Goal: Task Accomplishment & Management: Contribute content

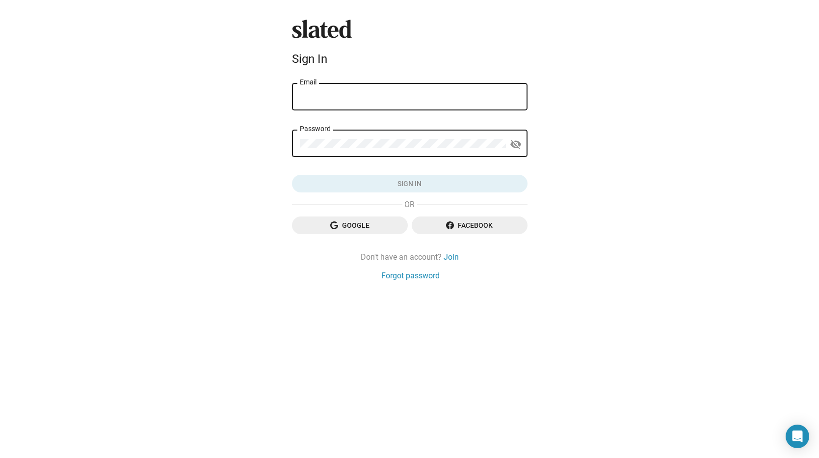
type input "[EMAIL_ADDRESS][DOMAIN_NAME]"
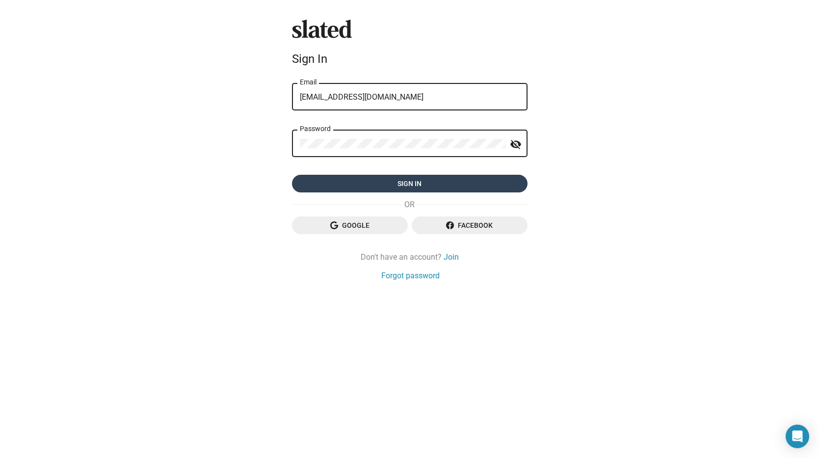
click at [424, 190] on span "Sign in" at bounding box center [410, 184] width 220 height 18
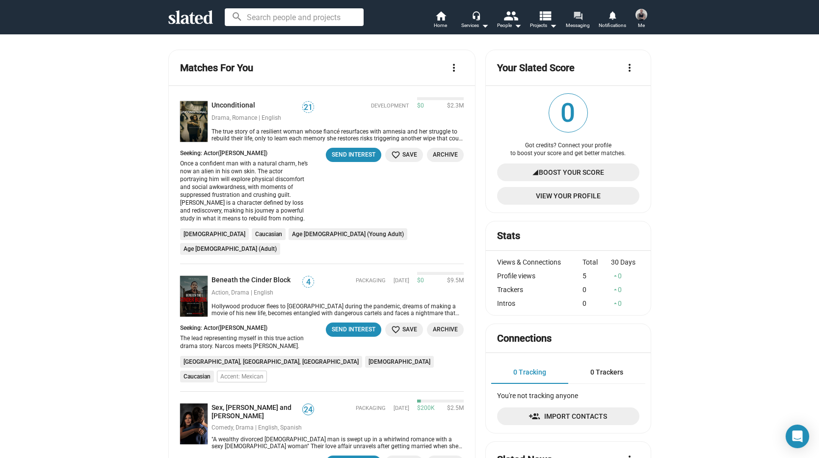
drag, startPoint x: 581, startPoint y: 19, endPoint x: 572, endPoint y: 23, distance: 9.2
click at [581, 19] on mat-icon "forum" at bounding box center [577, 15] width 9 height 9
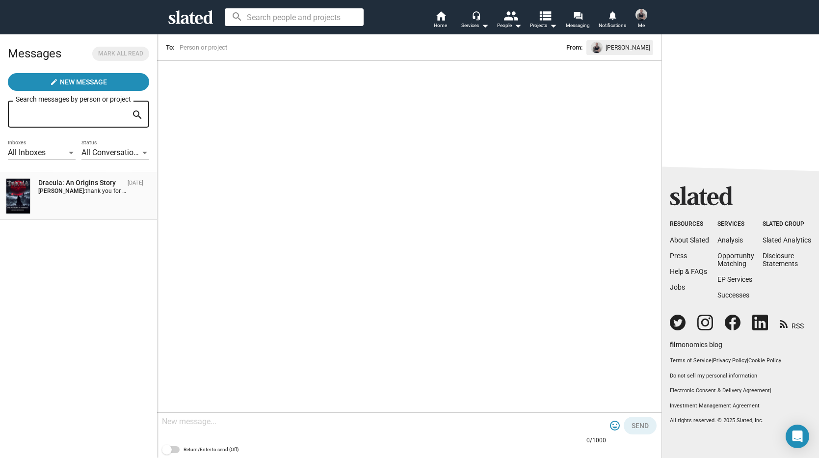
click at [93, 188] on span "thank you for the interest. We are still revising the script with hopes to star…" at bounding box center [218, 190] width 267 height 7
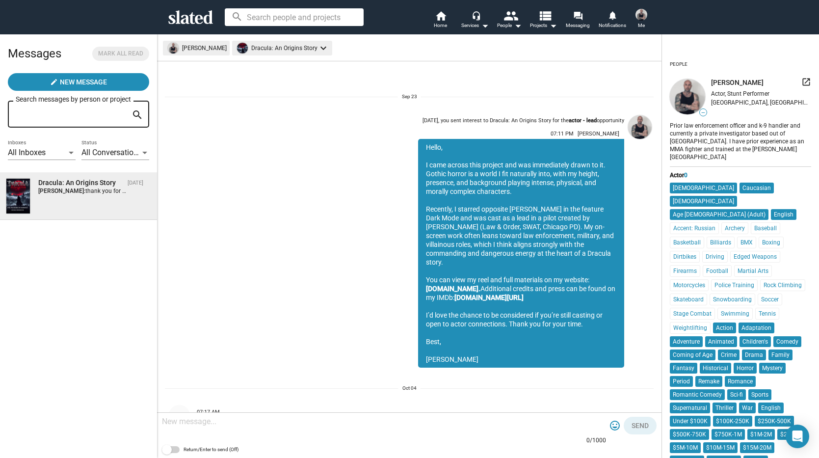
scroll to position [52, 0]
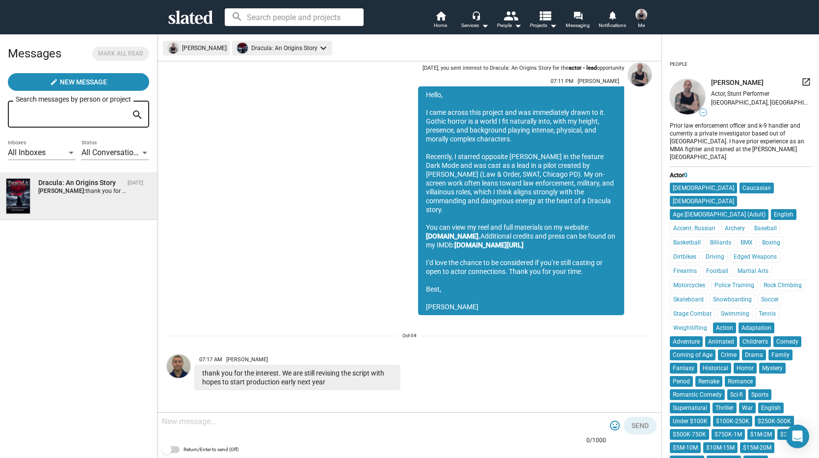
click at [634, 15] on span at bounding box center [641, 15] width 16 height 16
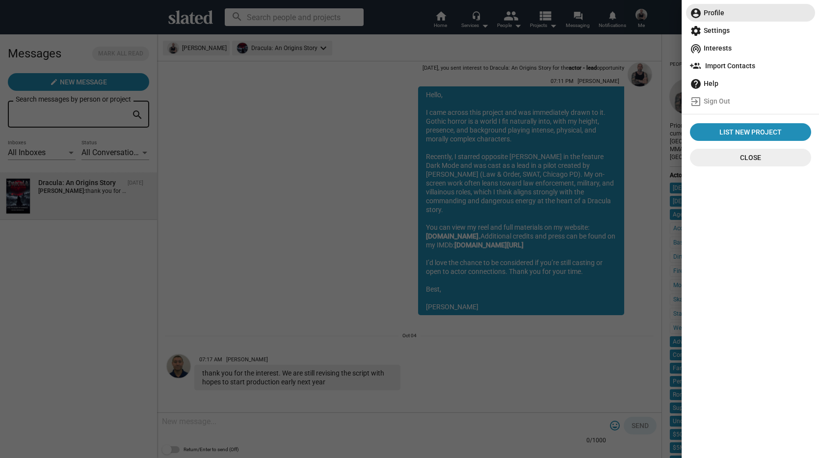
click at [713, 10] on span "account_circle Profile" at bounding box center [750, 13] width 121 height 18
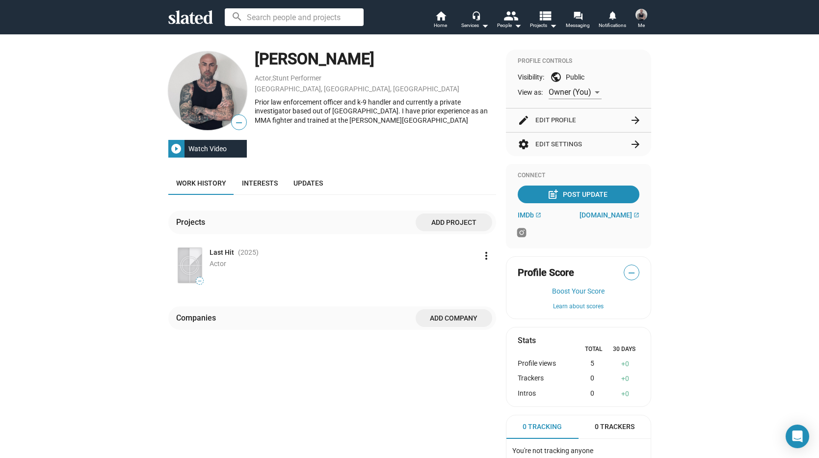
click at [547, 116] on button "edit Edit Profile arrow_forward" at bounding box center [578, 120] width 122 height 24
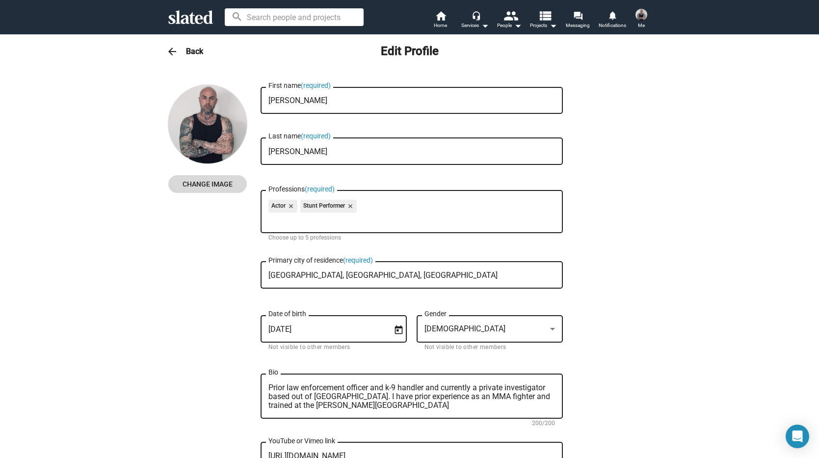
click at [214, 182] on span "Change Image" at bounding box center [207, 184] width 63 height 18
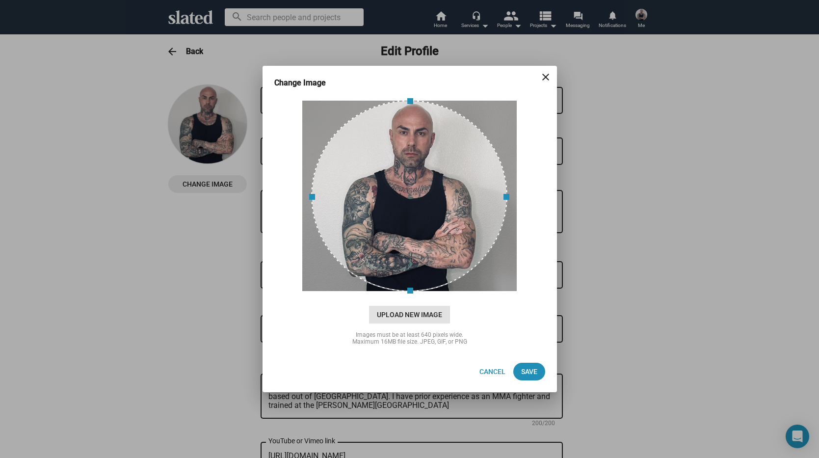
click at [408, 313] on span "Upload New Image" at bounding box center [409, 315] width 81 height 18
click at [408, 293] on input "cloud_upload Drag and drop or click to upload" at bounding box center [410, 195] width 270 height 195
type input "C:\fakepath\IMG_9383 2.jpg"
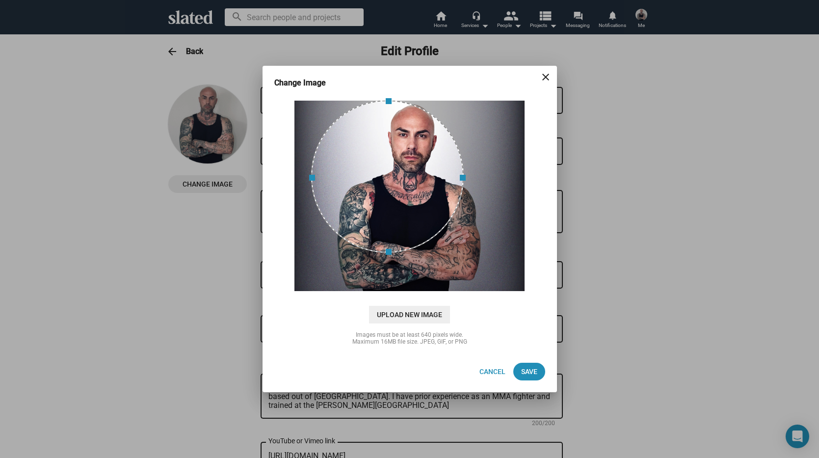
drag, startPoint x: 411, startPoint y: 287, endPoint x: 417, endPoint y: 249, distance: 38.3
click at [417, 249] on span at bounding box center [387, 252] width 142 height 11
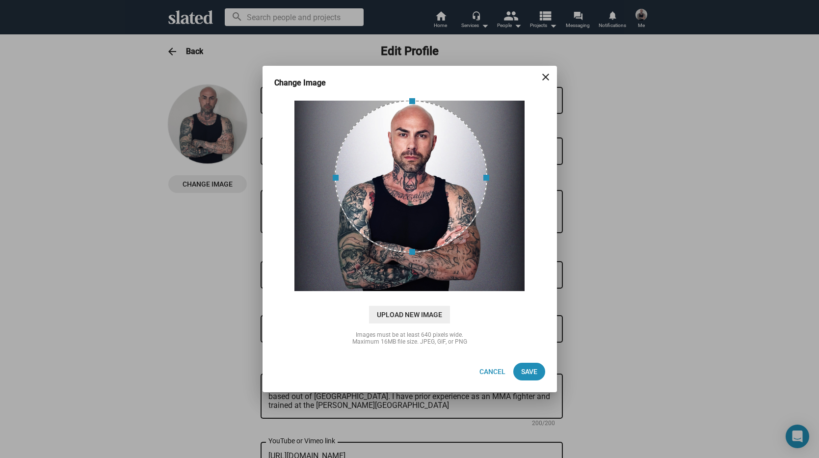
drag, startPoint x: 401, startPoint y: 184, endPoint x: 409, endPoint y: 182, distance: 8.1
click at [409, 182] on div at bounding box center [410, 176] width 153 height 153
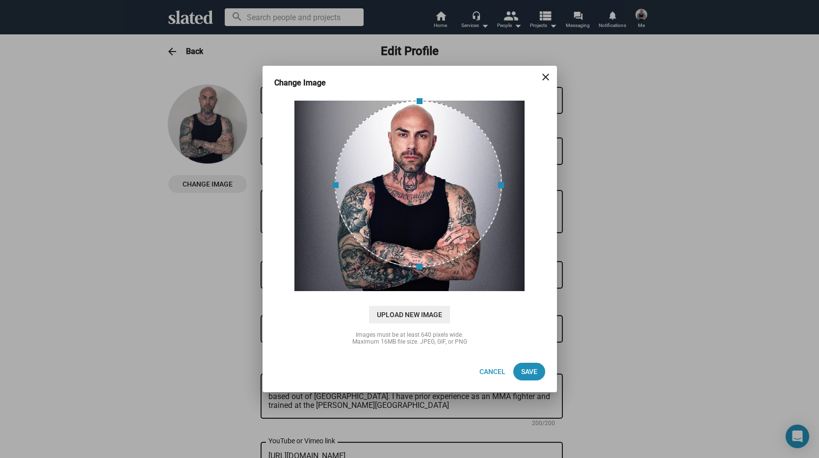
drag, startPoint x: 411, startPoint y: 253, endPoint x: 425, endPoint y: 232, distance: 24.5
click at [413, 268] on span at bounding box center [418, 267] width 156 height 11
click at [421, 206] on div at bounding box center [412, 183] width 167 height 167
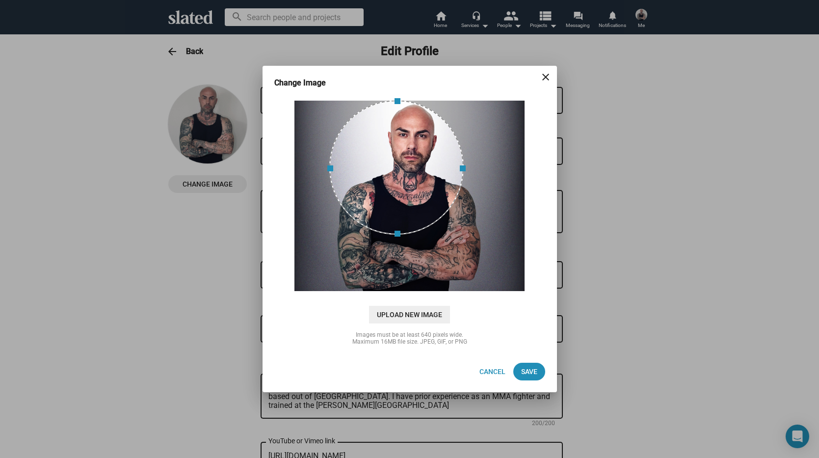
drag, startPoint x: 419, startPoint y: 253, endPoint x: 420, endPoint y: 233, distance: 19.7
click at [420, 233] on span at bounding box center [396, 234] width 124 height 11
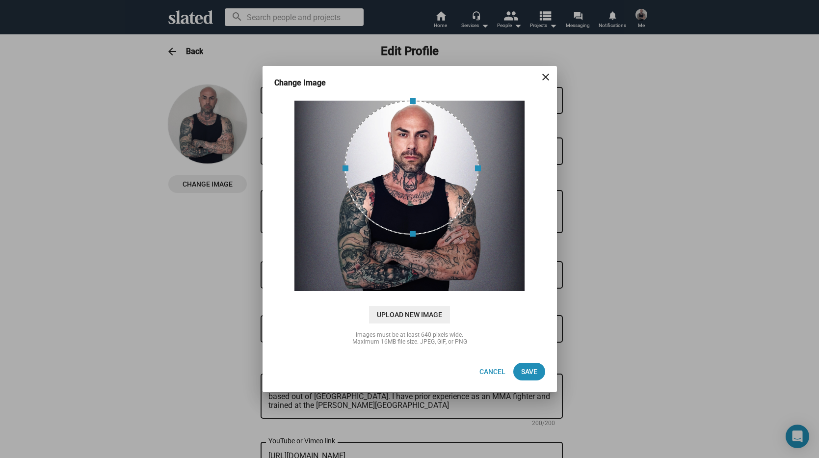
drag, startPoint x: 412, startPoint y: 190, endPoint x: 424, endPoint y: 188, distance: 12.3
click at [424, 188] on div at bounding box center [411, 167] width 134 height 134
click at [432, 210] on div at bounding box center [414, 169] width 134 height 134
click at [435, 206] on div at bounding box center [410, 170] width 134 height 134
click at [430, 207] on div at bounding box center [410, 170] width 134 height 134
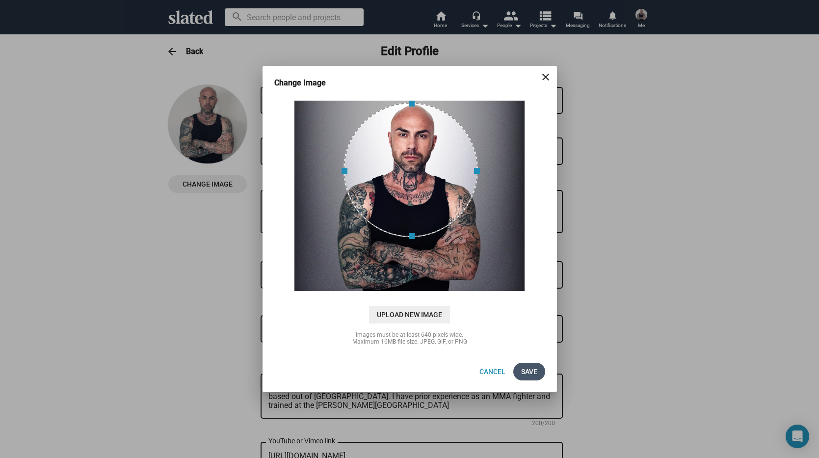
click at [536, 374] on span "Save" at bounding box center [529, 371] width 16 height 18
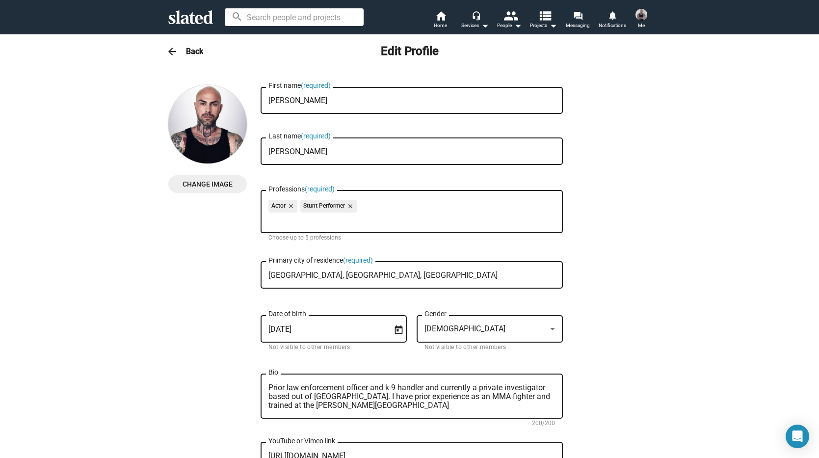
click at [190, 51] on h3 "Back" at bounding box center [194, 51] width 17 height 10
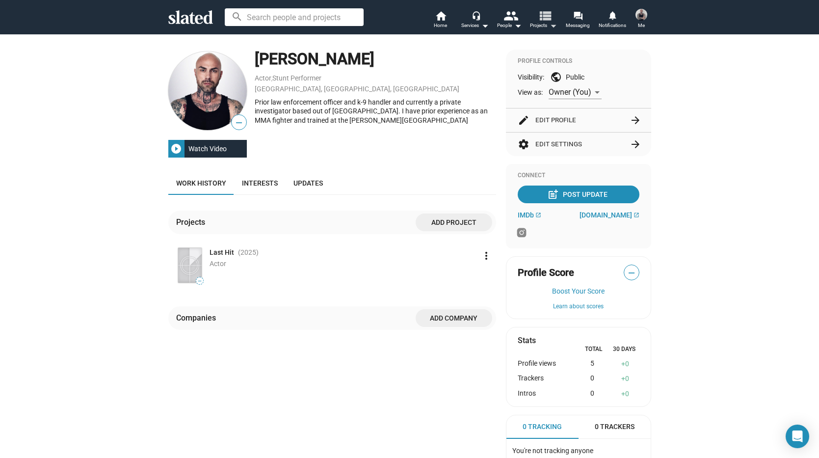
click at [545, 19] on mat-icon "view_list" at bounding box center [544, 15] width 14 height 14
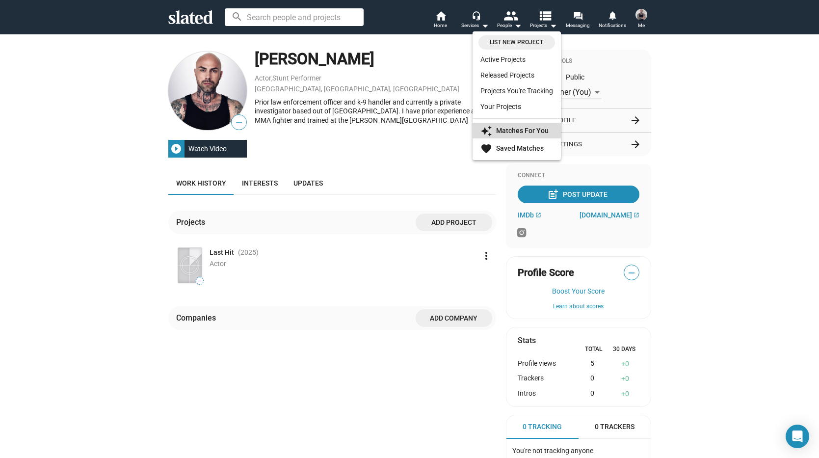
click at [529, 131] on strong "Matches For You" at bounding box center [522, 131] width 52 height 8
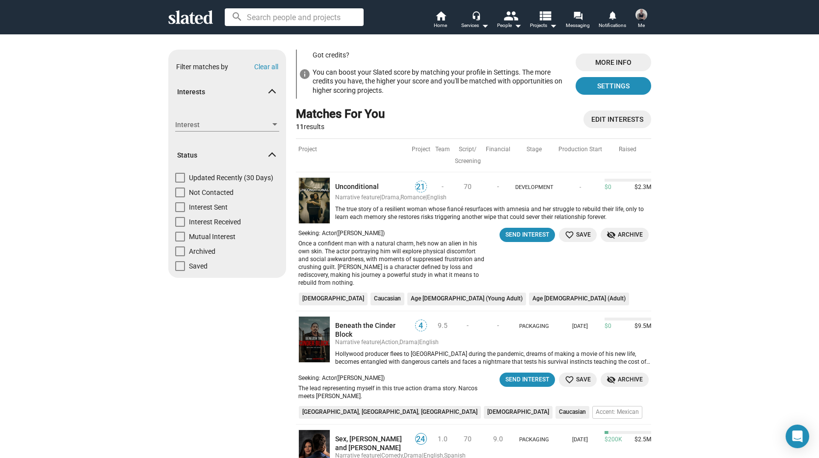
click at [641, 15] on img at bounding box center [641, 15] width 12 height 12
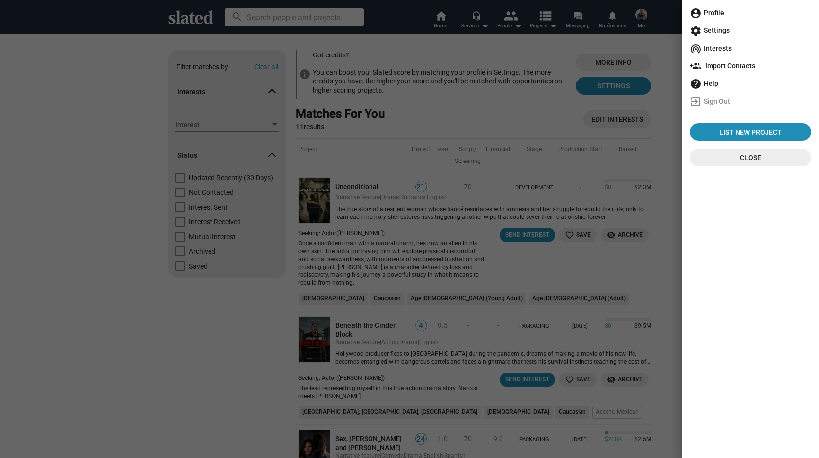
click at [714, 14] on span "account_circle Profile" at bounding box center [750, 13] width 121 height 18
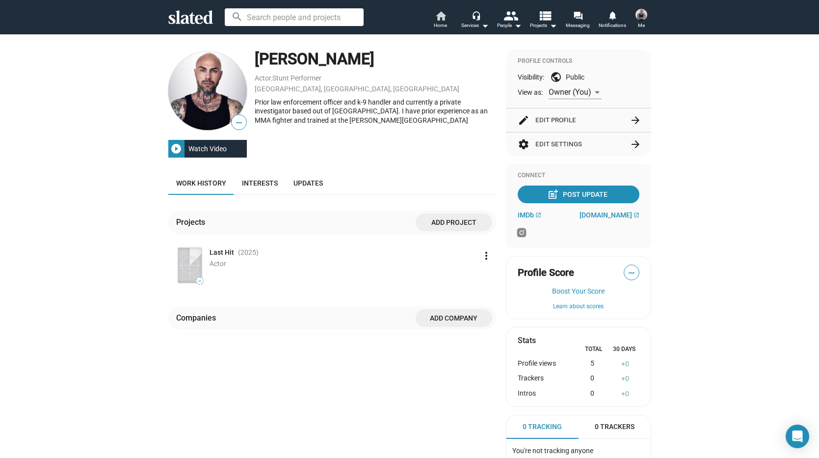
click at [442, 13] on mat-icon "home" at bounding box center [441, 16] width 12 height 12
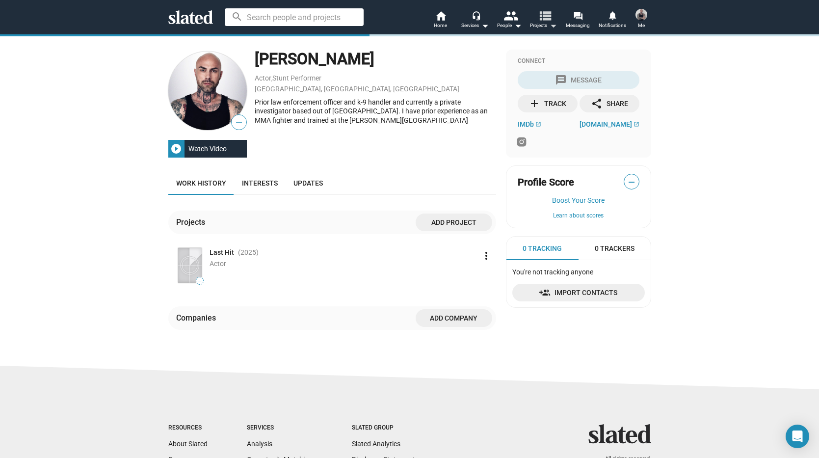
click at [545, 17] on mat-icon "view_list" at bounding box center [544, 15] width 14 height 14
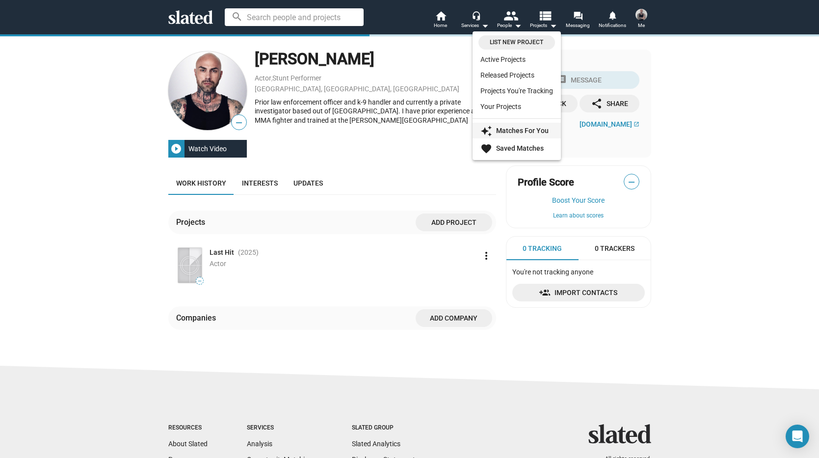
click at [517, 131] on strong "Matches For You" at bounding box center [522, 131] width 52 height 8
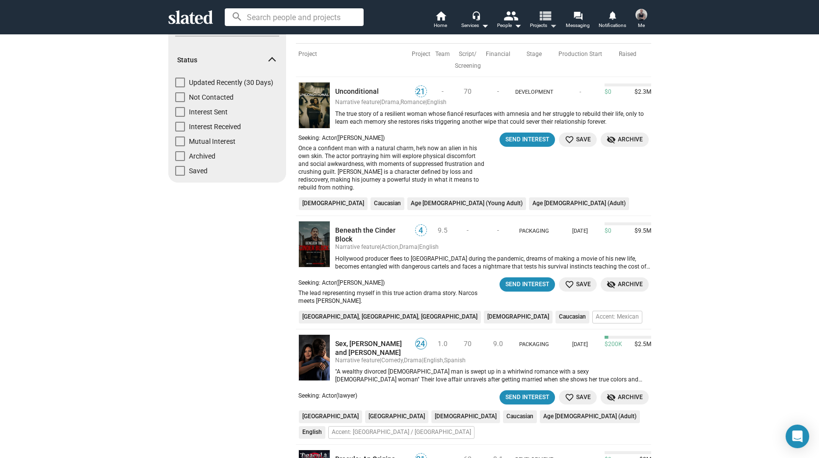
scroll to position [96, 0]
click at [361, 227] on link "Beneath the Cinder Block" at bounding box center [372, 234] width 74 height 18
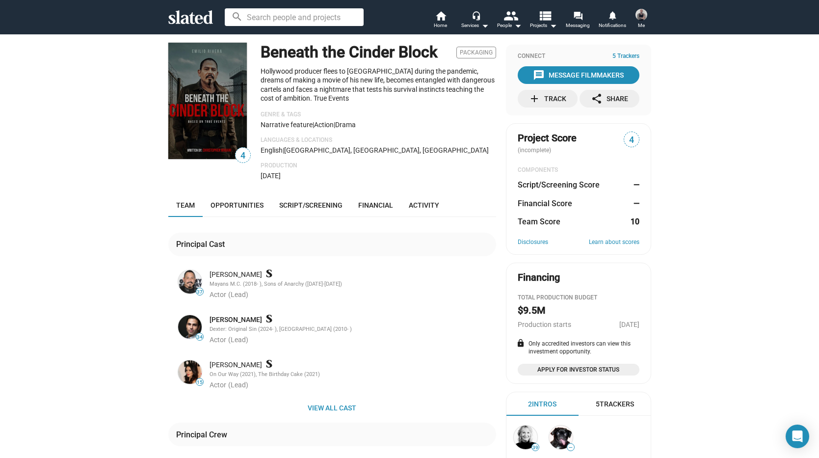
scroll to position [4, 0]
click at [246, 202] on span "Opportunities" at bounding box center [236, 206] width 53 height 8
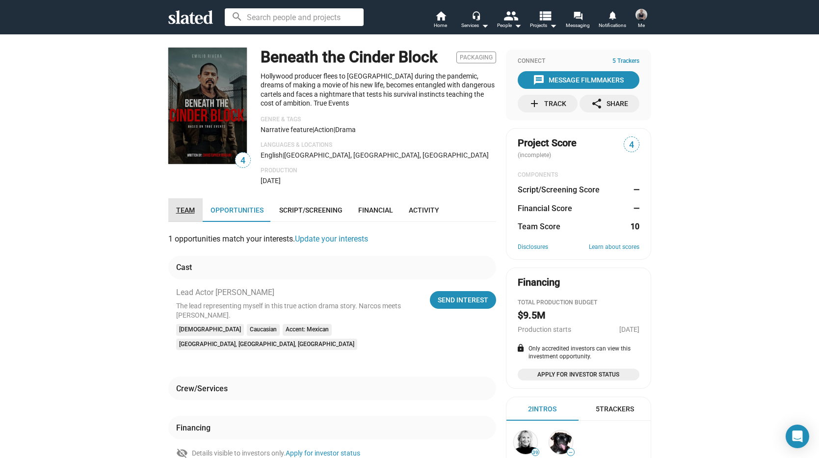
click at [190, 206] on span "Team" at bounding box center [185, 210] width 19 height 8
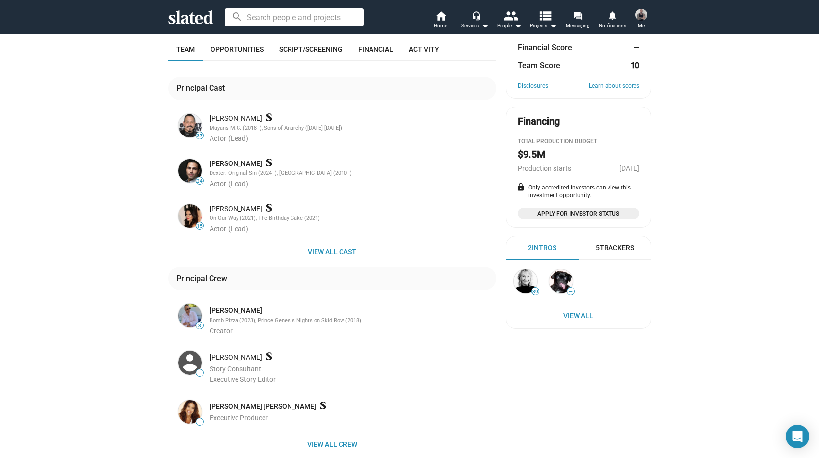
scroll to position [161, 0]
click at [329, 246] on span "View all cast" at bounding box center [332, 251] width 312 height 18
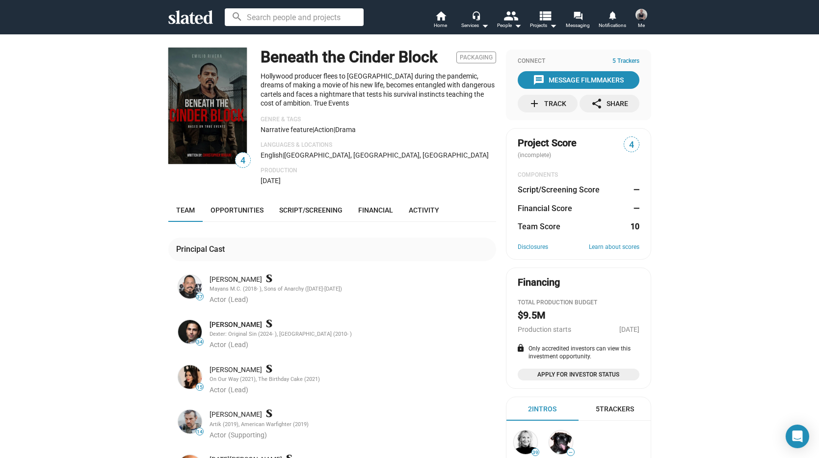
scroll to position [0, 0]
click at [228, 201] on link "Opportunities" at bounding box center [237, 210] width 69 height 24
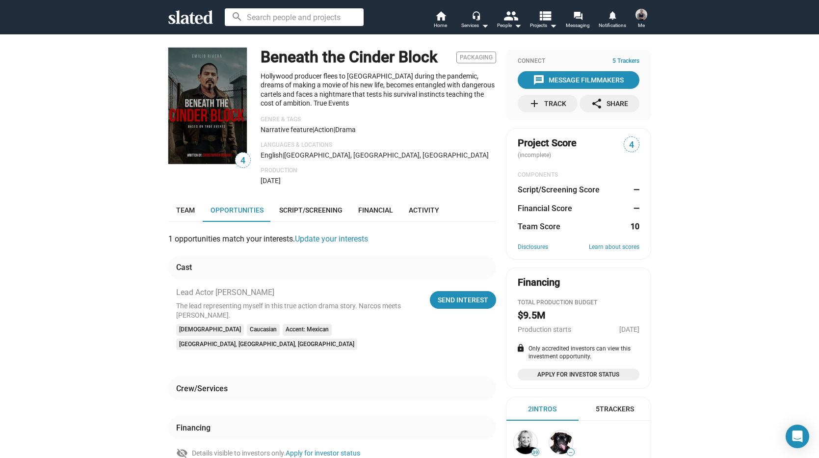
scroll to position [1, 0]
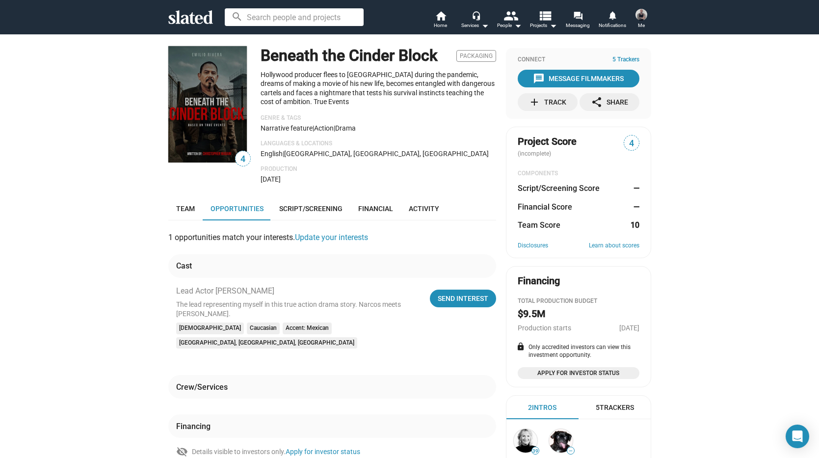
click at [642, 12] on img at bounding box center [641, 15] width 12 height 12
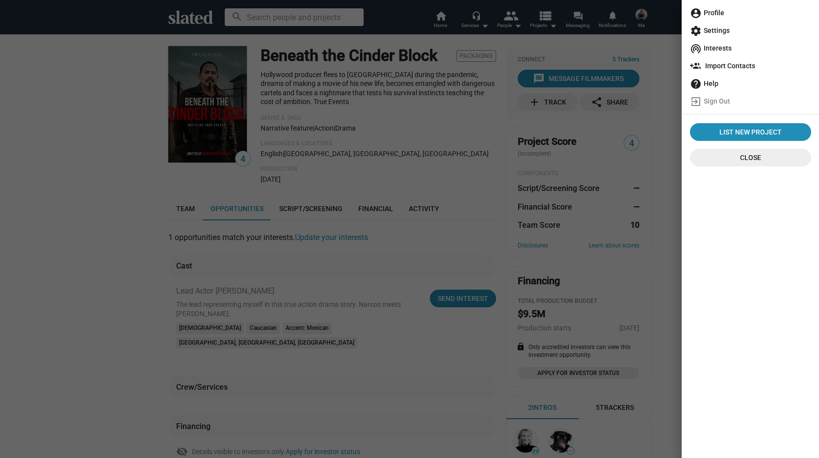
click at [715, 10] on span "account_circle Profile" at bounding box center [750, 13] width 121 height 18
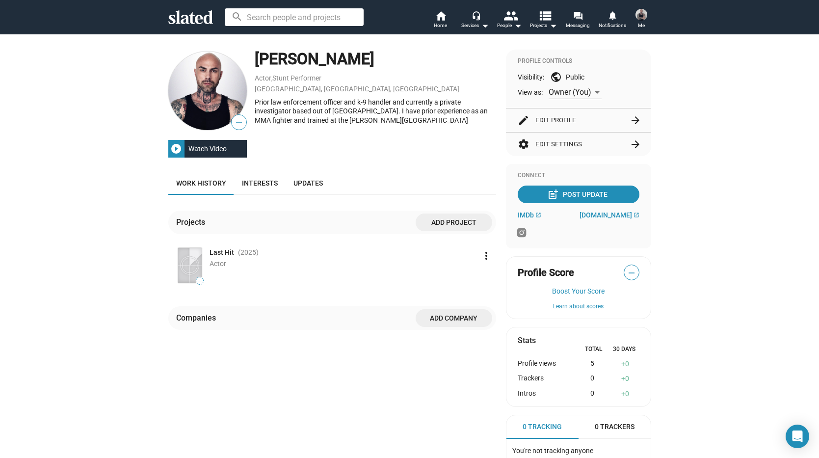
click at [444, 222] on span "Add project" at bounding box center [453, 222] width 61 height 18
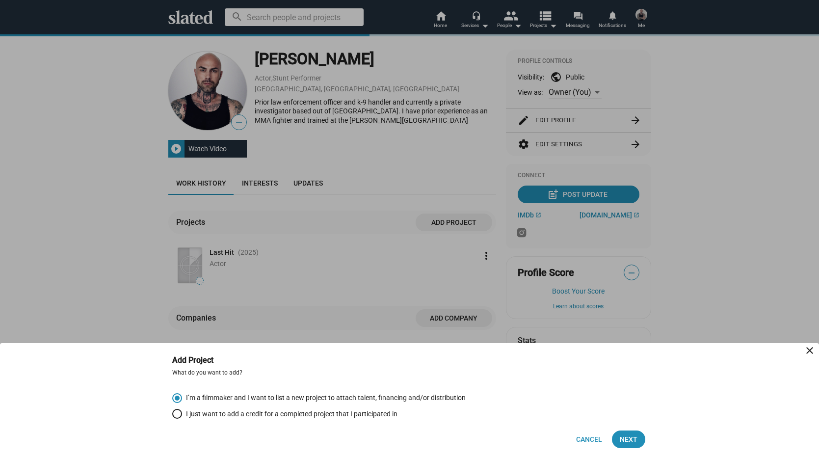
click at [387, 413] on span "I just want to add a credit for a completed project that I participated in" at bounding box center [289, 413] width 215 height 9
click at [182, 413] on input "I just want to add a credit for a completed project that I participated in" at bounding box center [177, 414] width 10 height 10
radio input "true"
click at [634, 437] on span "Next" at bounding box center [628, 439] width 18 height 18
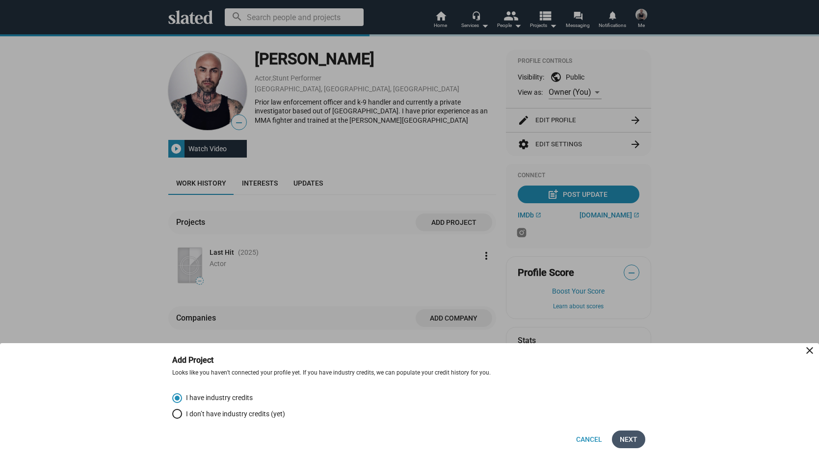
click at [636, 438] on span "Next" at bounding box center [628, 439] width 18 height 18
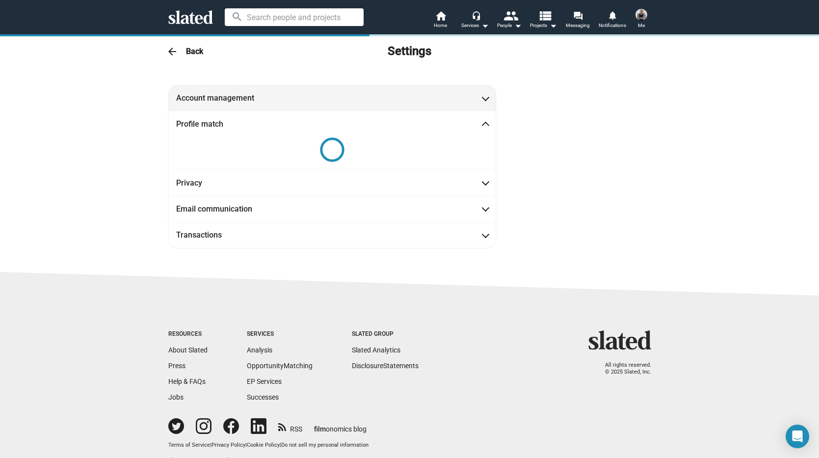
click at [483, 97] on span at bounding box center [485, 97] width 5 height 10
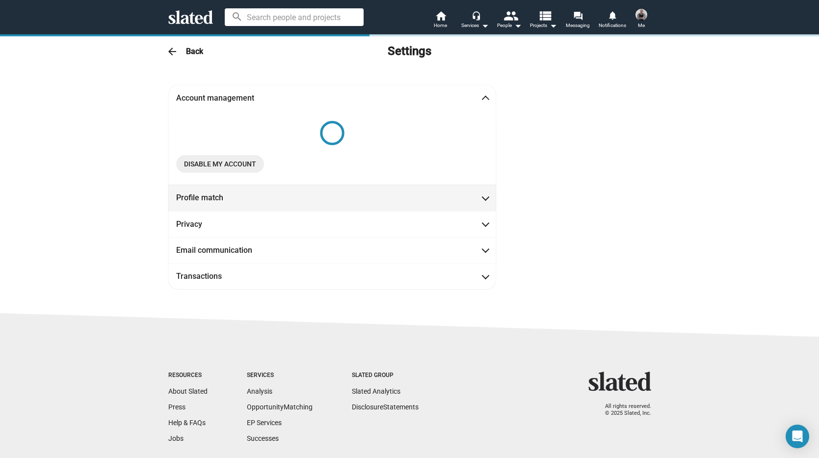
click at [487, 198] on span at bounding box center [485, 197] width 5 height 10
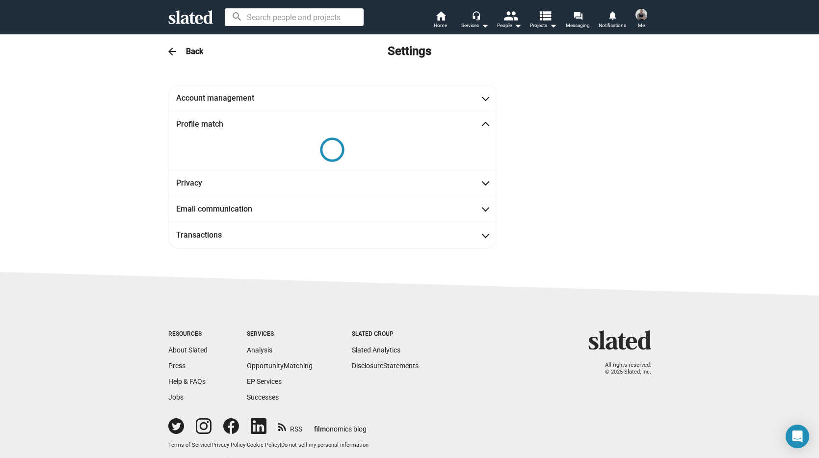
click at [642, 17] on img at bounding box center [641, 15] width 12 height 12
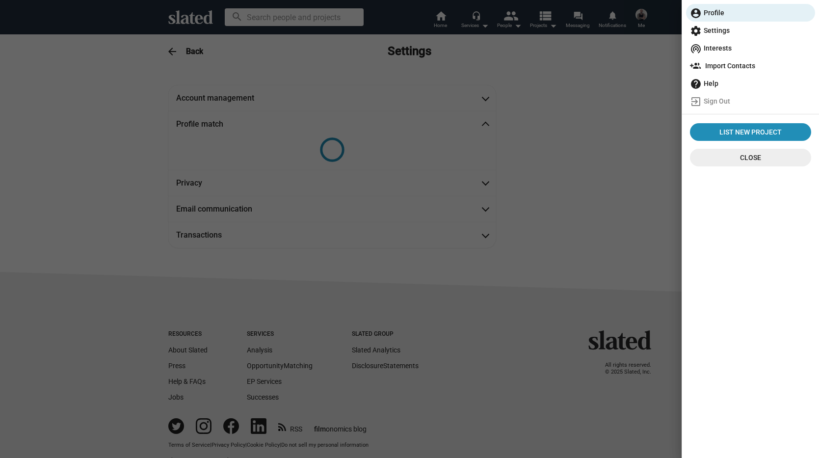
click at [717, 35] on span "settings Settings" at bounding box center [750, 31] width 121 height 18
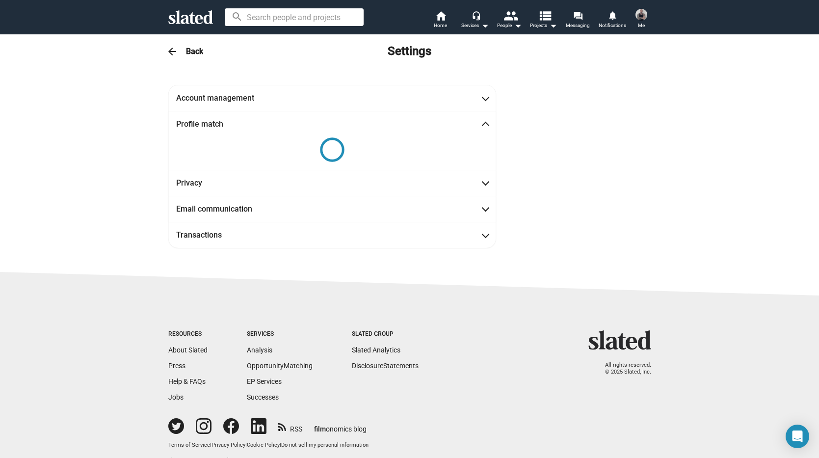
click at [633, 13] on button "Me" at bounding box center [641, 20] width 24 height 26
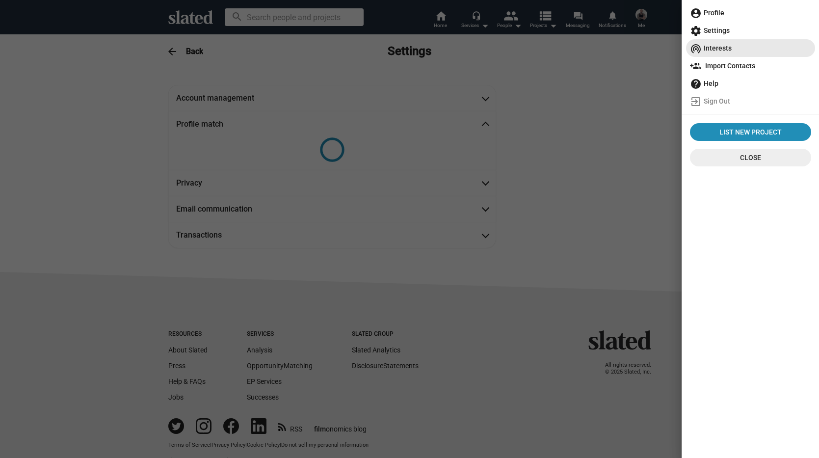
click at [738, 51] on span "wifi_tethering Interests" at bounding box center [750, 48] width 121 height 18
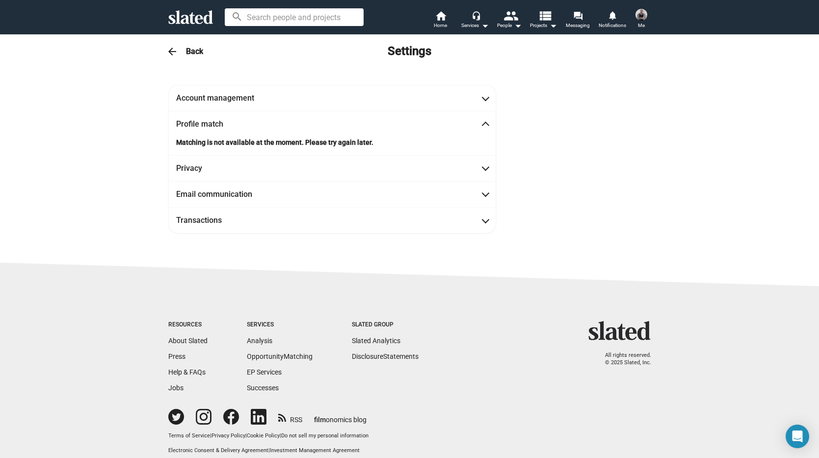
click at [639, 15] on img at bounding box center [641, 15] width 12 height 12
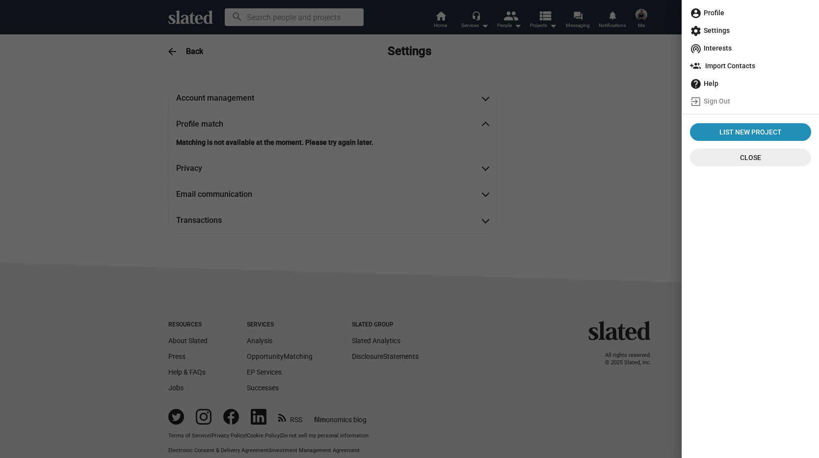
click at [653, 58] on div at bounding box center [409, 229] width 819 height 458
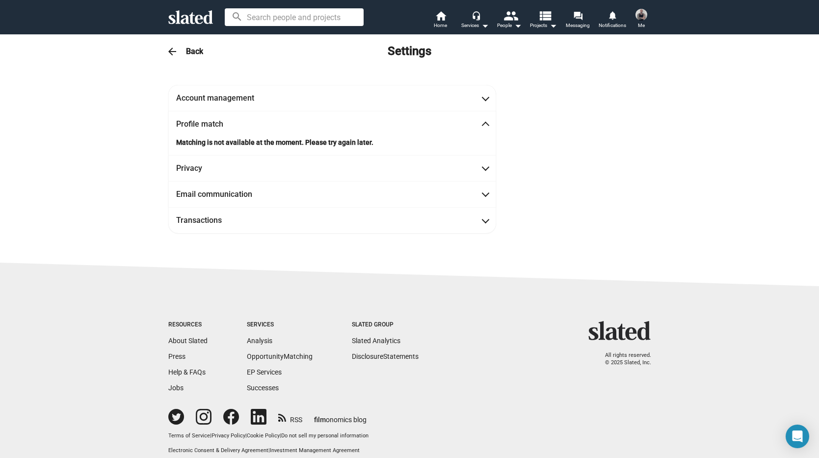
click at [640, 15] on img at bounding box center [641, 15] width 12 height 12
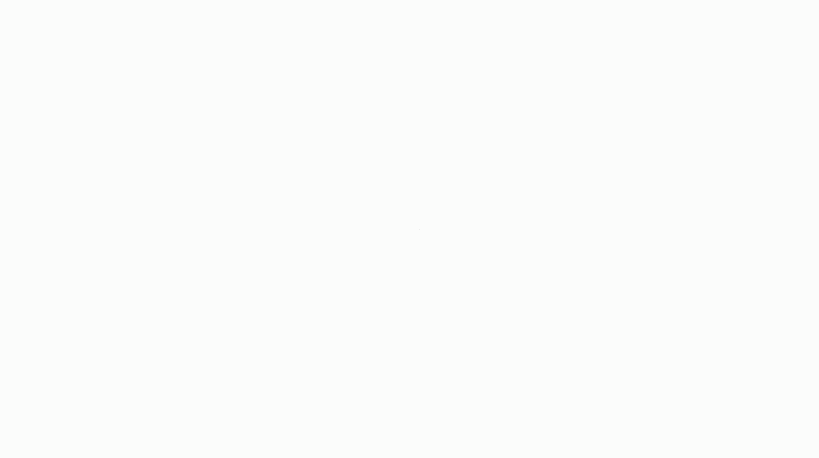
click at [462, 132] on app-root "search home Home headset_mic Services arrow_drop_down people People arrow_drop_…" at bounding box center [409, 229] width 819 height 458
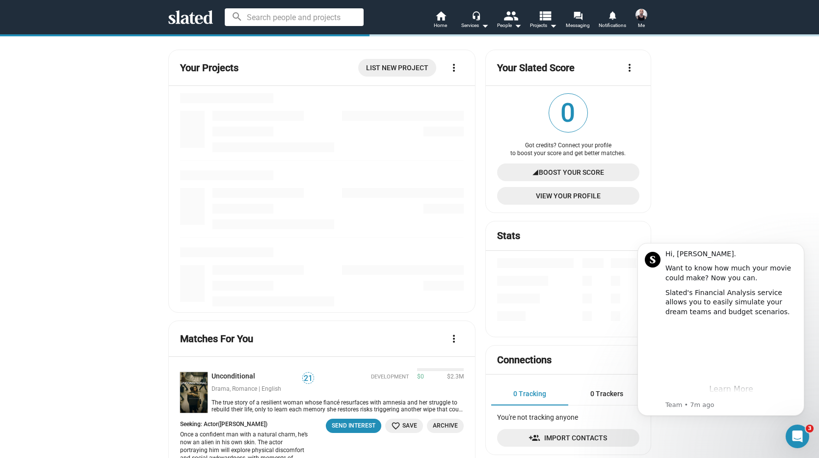
click at [644, 14] on img at bounding box center [641, 15] width 12 height 12
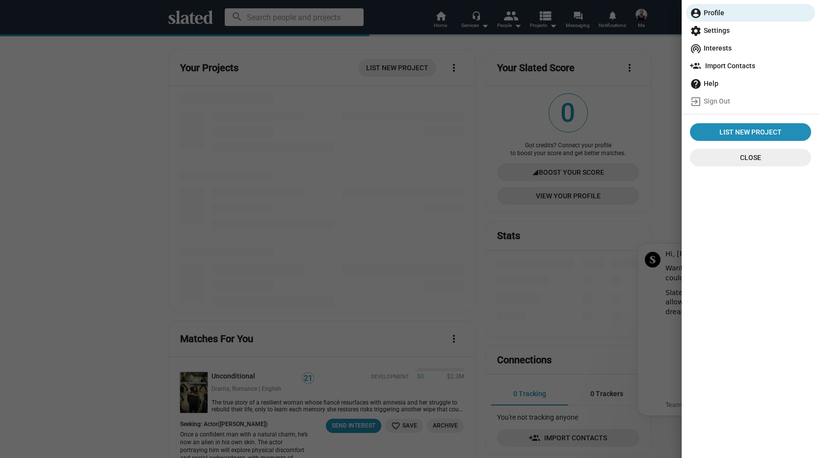
click at [713, 53] on span "wifi_tethering Interests" at bounding box center [750, 48] width 121 height 18
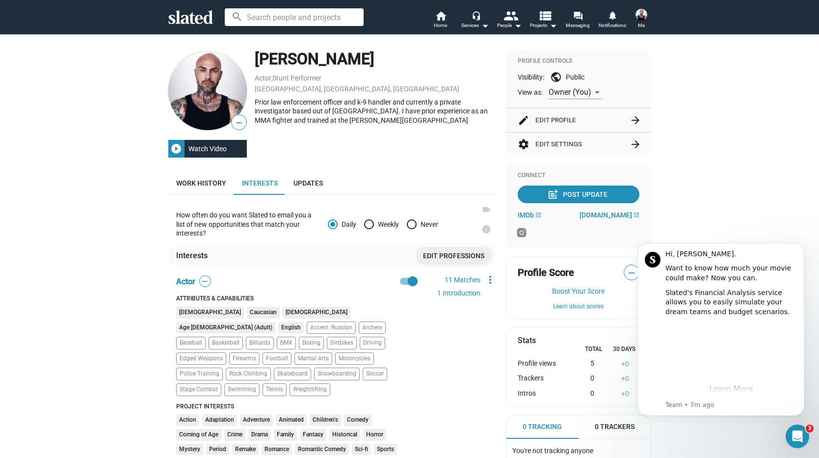
click at [723, 199] on div "— play_circle_filled Watch Video Trent James Actor , Stunt Performer Los Angele…" at bounding box center [409, 316] width 819 height 565
click at [745, 431] on body "Hi, Trent. Want to know how much your movie could make? Now you can. Slated's F…" at bounding box center [720, 341] width 188 height 214
click at [803, 430] on div "Open Intercom Messenger" at bounding box center [795, 434] width 32 height 32
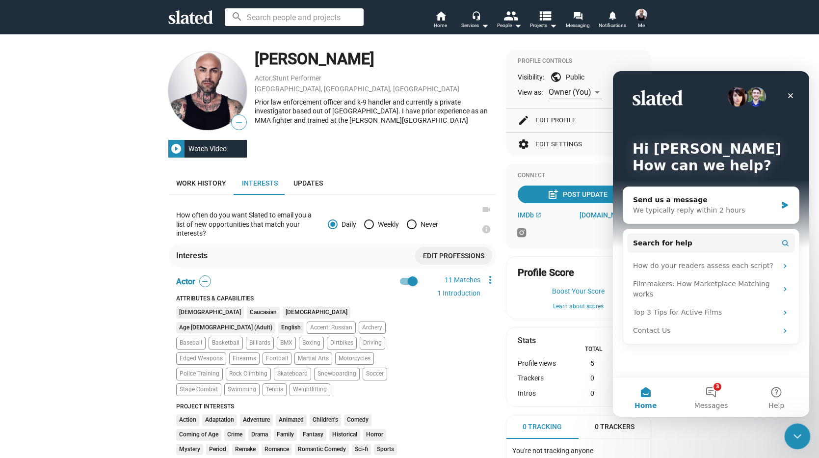
click at [800, 434] on icon "Close Intercom Messenger" at bounding box center [796, 435] width 12 height 12
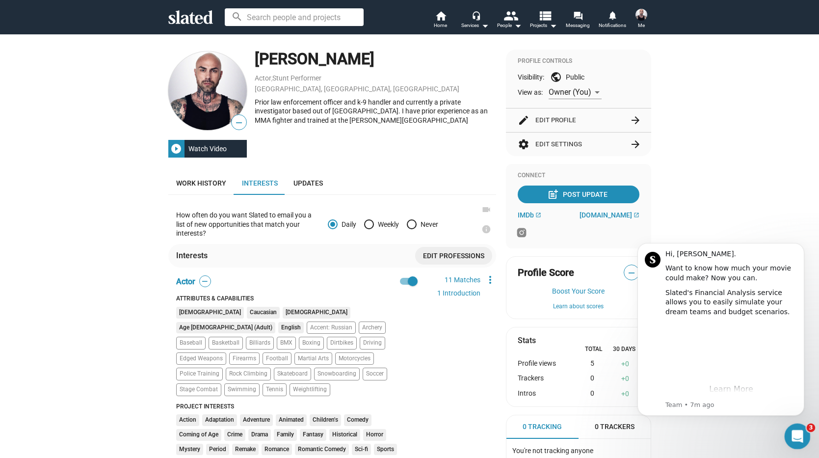
click at [798, 437] on icon "Open Intercom Messenger" at bounding box center [796, 435] width 16 height 16
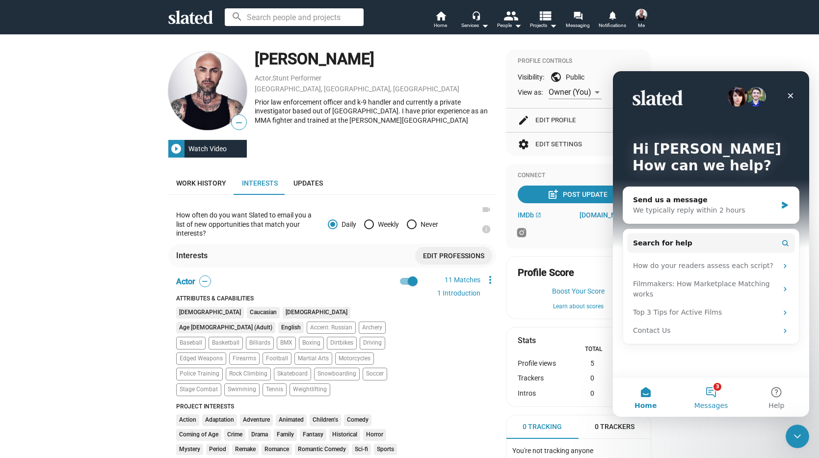
click at [719, 393] on button "3 Messages" at bounding box center [710, 396] width 65 height 39
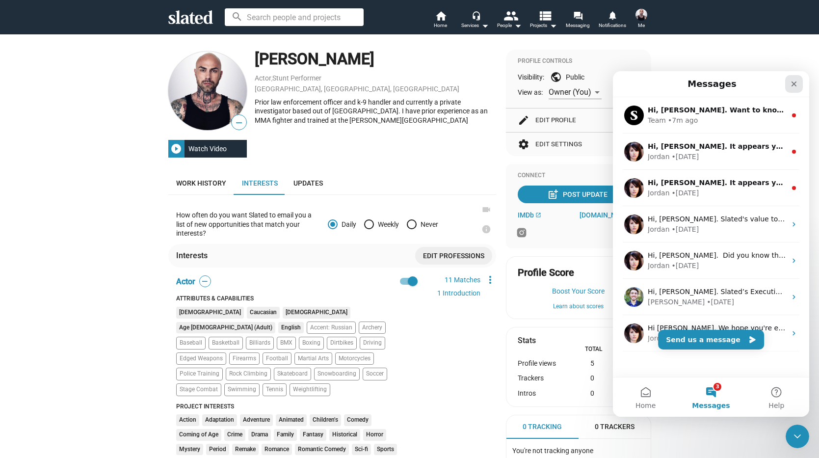
click at [793, 81] on icon "Close" at bounding box center [794, 84] width 8 height 8
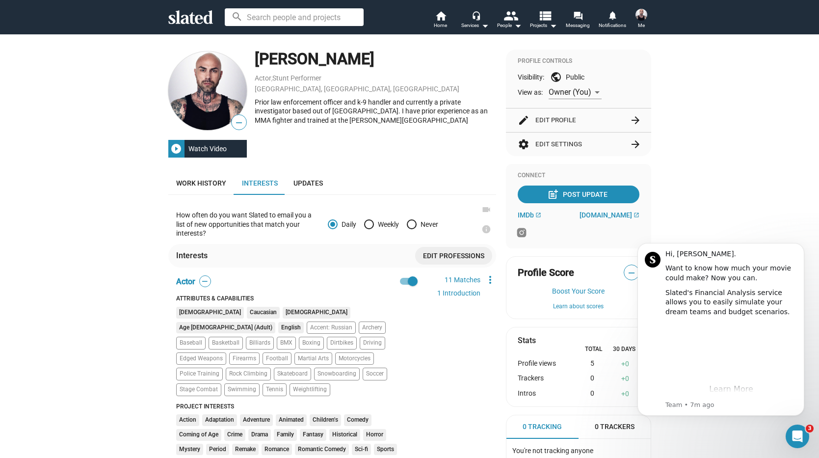
click at [696, 195] on div "— play_circle_filled Watch Video Trent James Actor , Stunt Performer Los Angele…" at bounding box center [409, 316] width 819 height 565
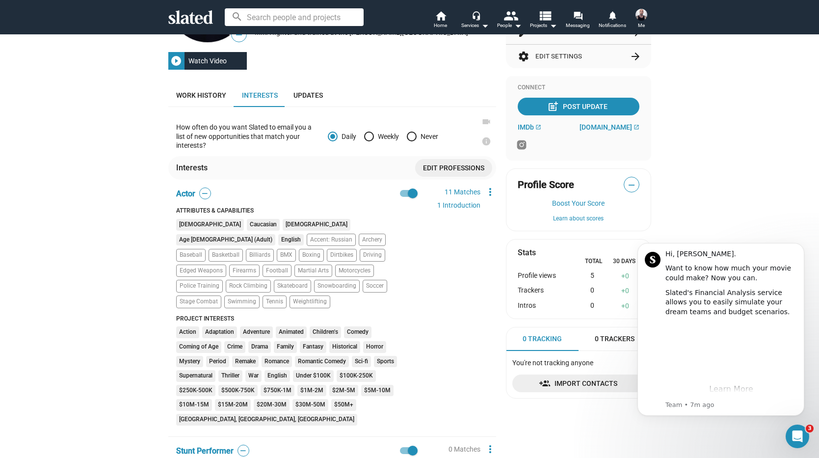
scroll to position [155, 0]
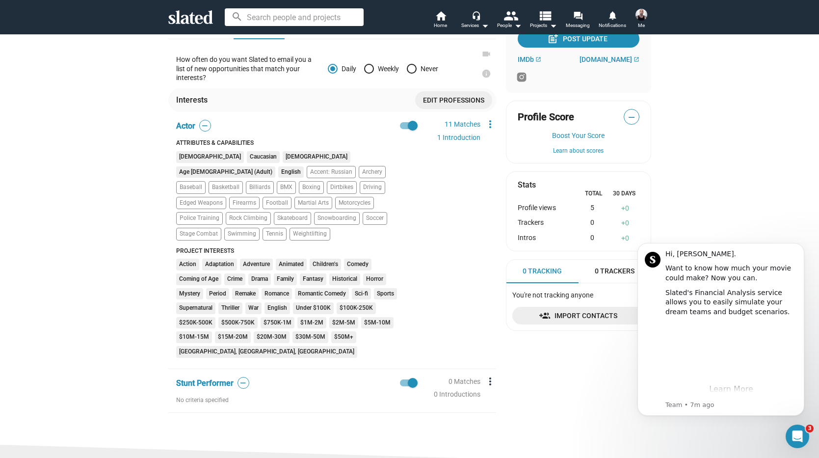
click at [490, 375] on mat-icon "more_vert" at bounding box center [490, 381] width 12 height 12
click at [128, 281] on div at bounding box center [409, 229] width 819 height 458
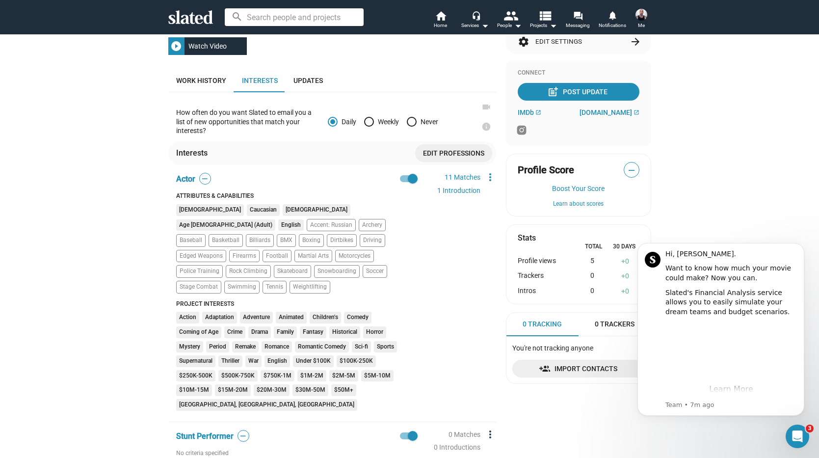
scroll to position [102, 0]
click at [474, 154] on span "Edit professions" at bounding box center [453, 154] width 61 height 18
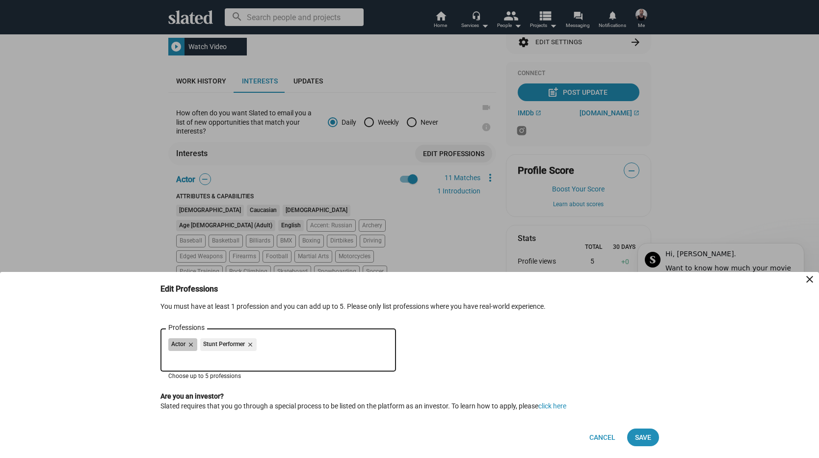
click at [344, 349] on div "Actor close Stunt Performer close" at bounding box center [278, 346] width 220 height 16
click at [214, 357] on input "Professions" at bounding box center [280, 358] width 220 height 9
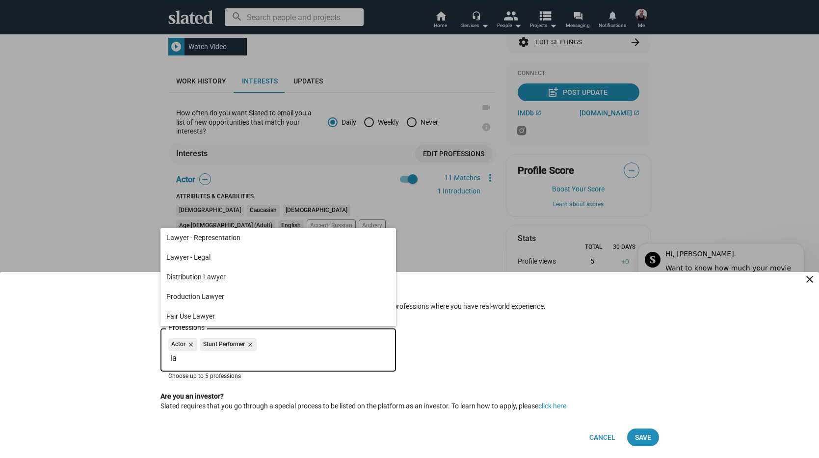
type input "l"
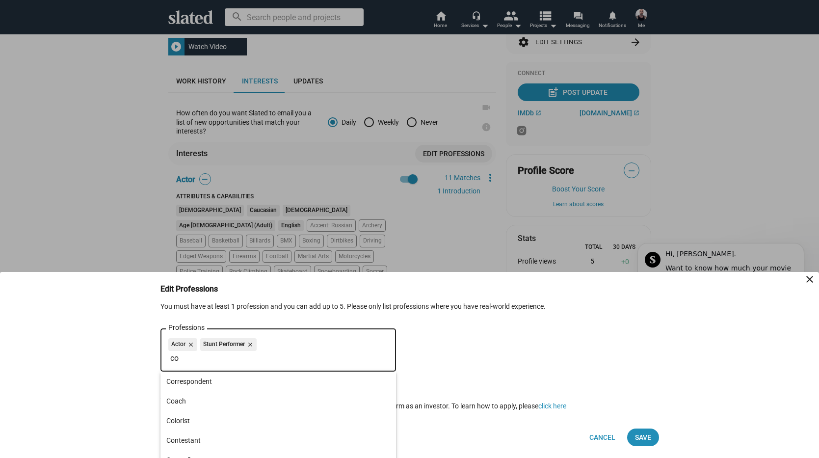
type input "c"
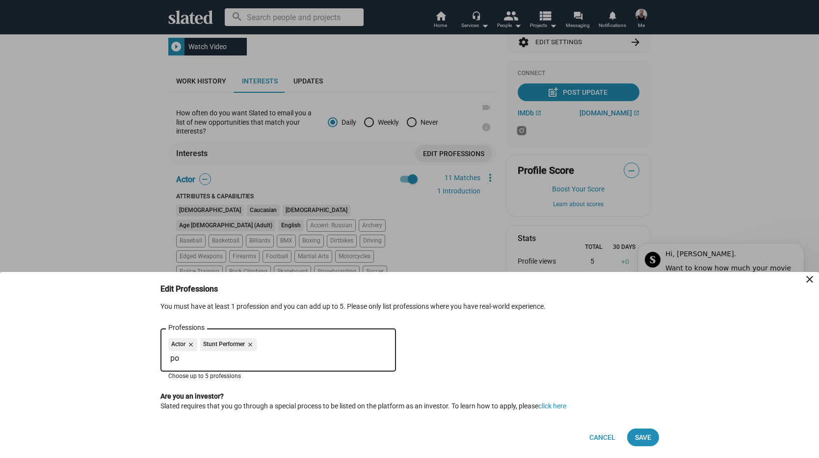
type input "p"
type input "s"
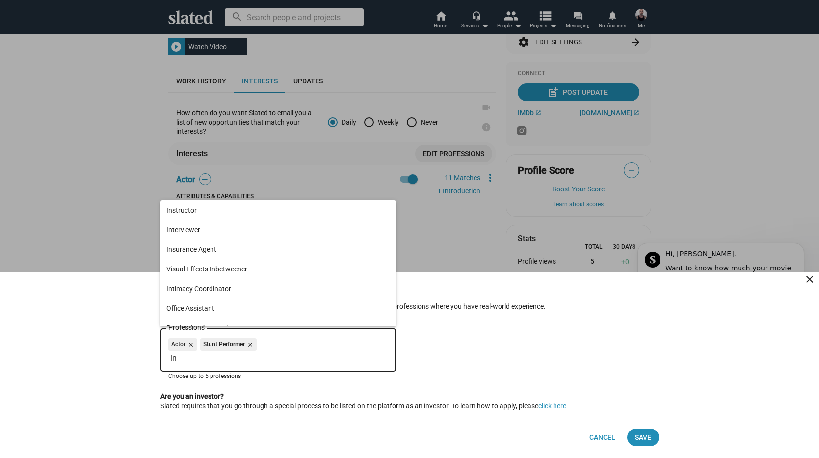
type input "i"
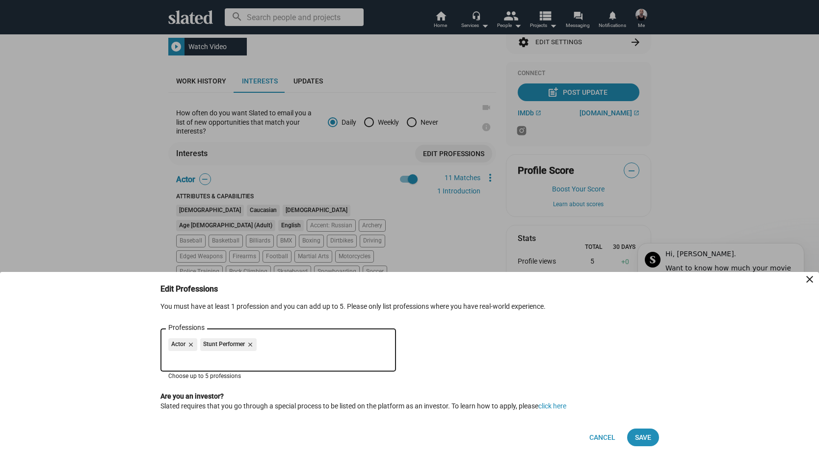
type input "l"
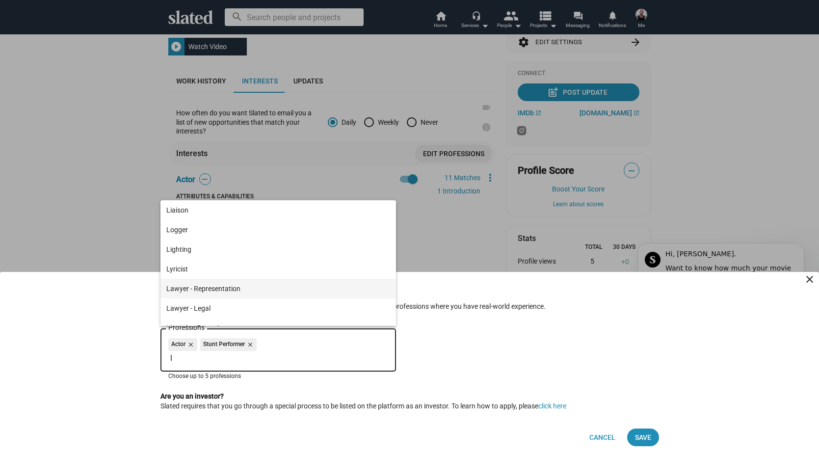
scroll to position [0, 0]
type input "m"
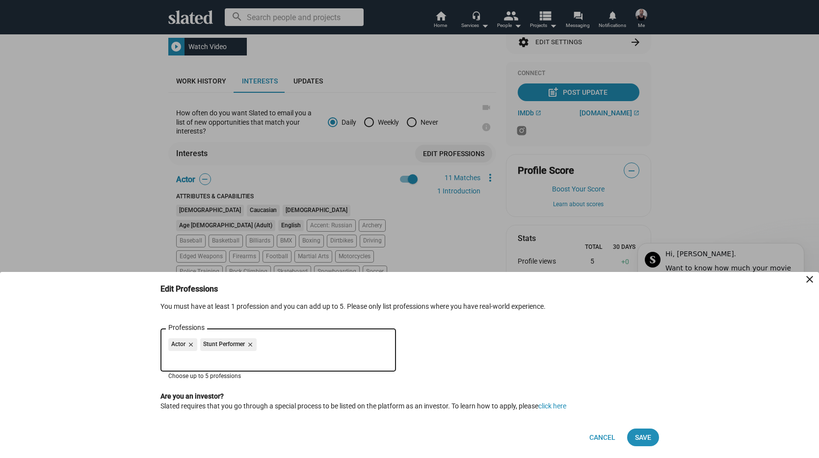
type input "c"
type input "d"
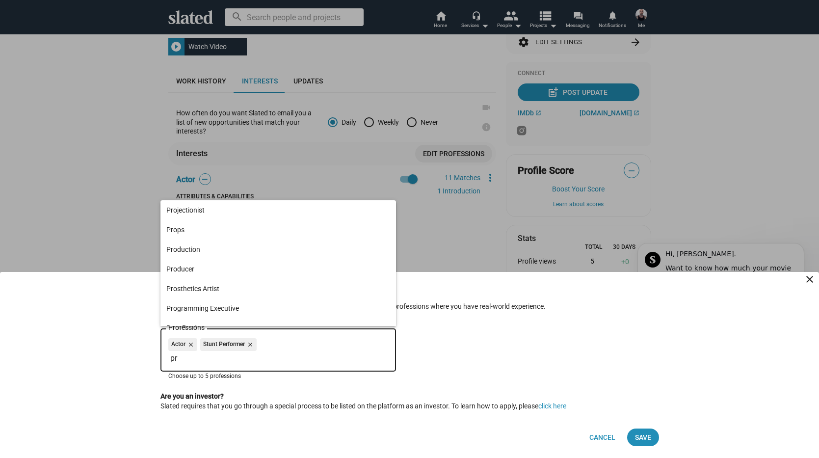
type input "p"
type input "s"
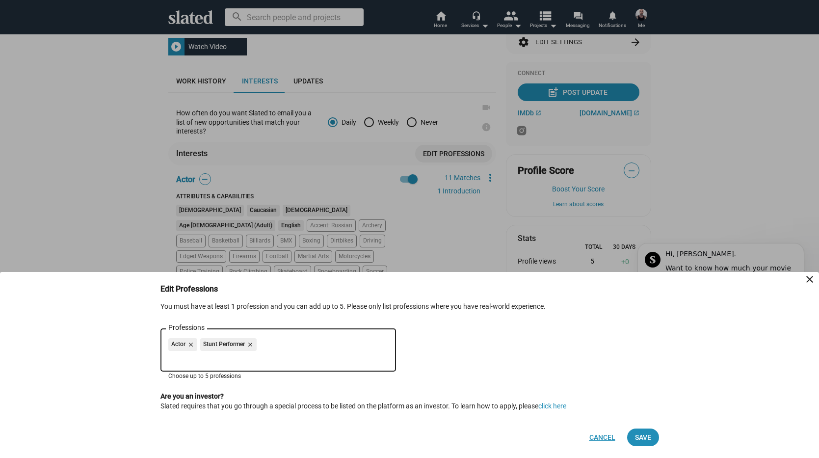
click at [602, 437] on span "Cancel" at bounding box center [602, 437] width 26 height 18
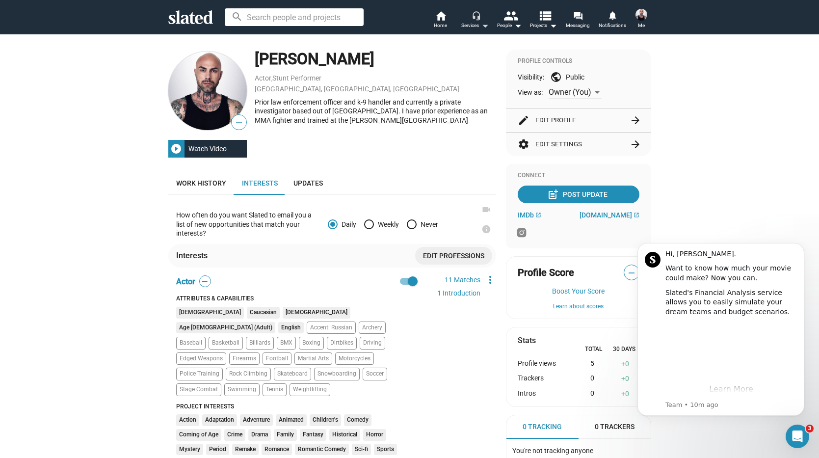
click at [481, 24] on mat-icon "arrow_drop_down" at bounding box center [485, 26] width 12 height 12
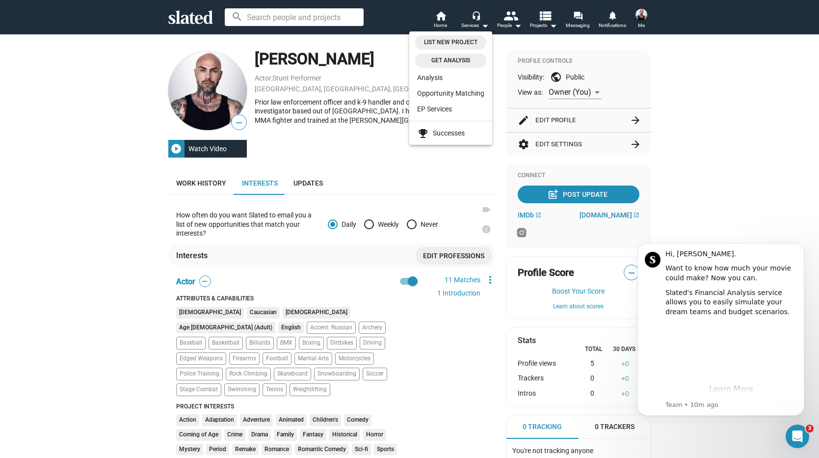
click at [745, 102] on div at bounding box center [409, 229] width 819 height 458
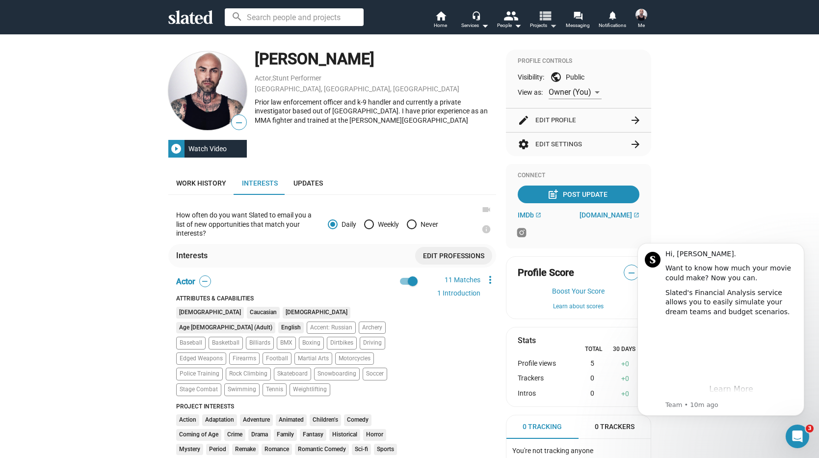
click at [543, 21] on mat-icon "view_list" at bounding box center [544, 15] width 14 height 14
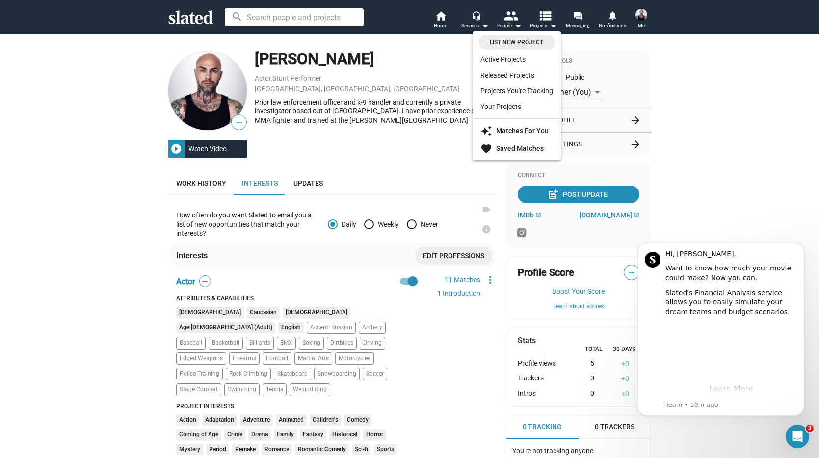
click at [642, 19] on div at bounding box center [409, 229] width 819 height 458
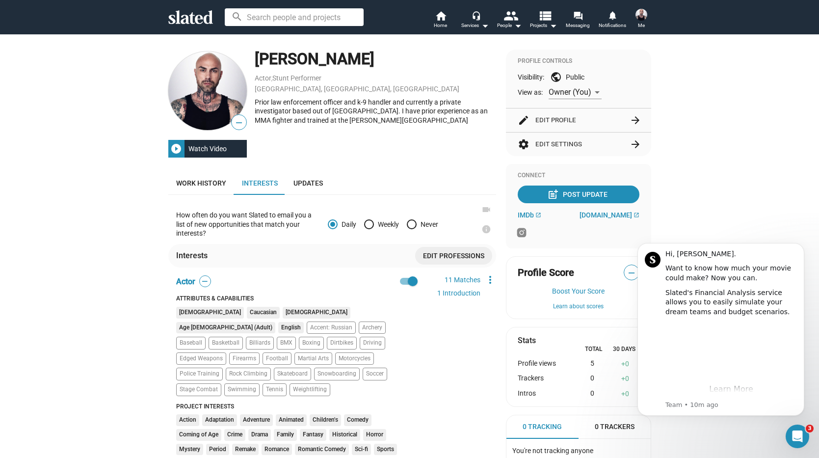
click at [642, 20] on span "Me" at bounding box center [641, 26] width 7 height 12
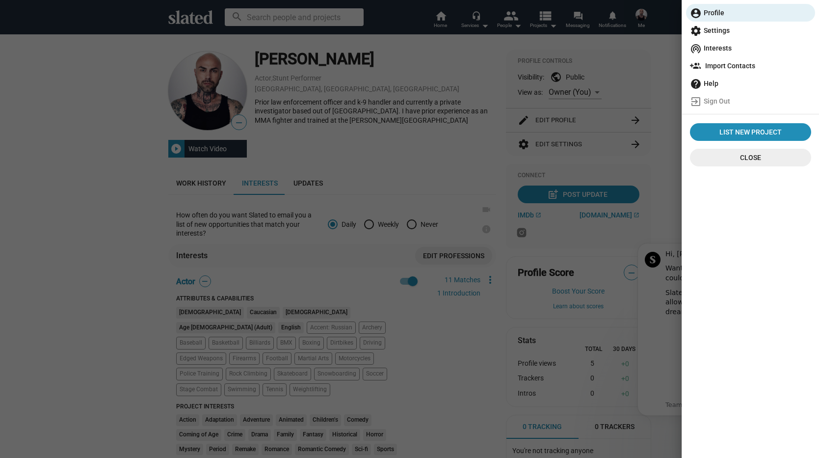
click at [715, 30] on span "settings Settings" at bounding box center [750, 31] width 121 height 18
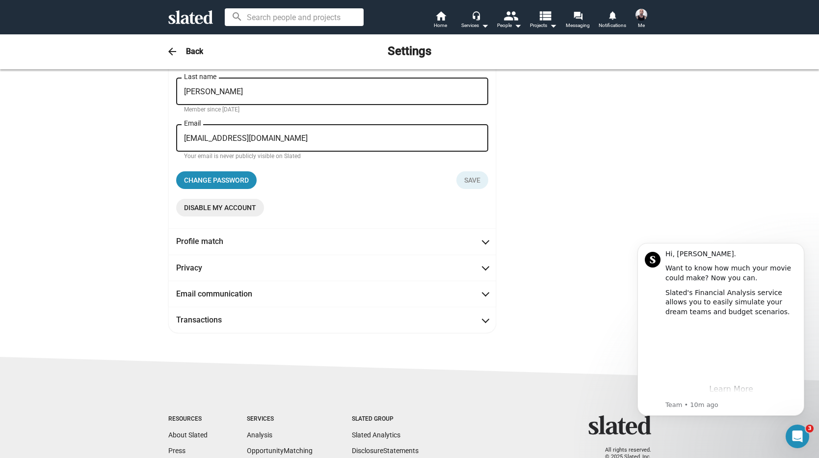
scroll to position [95, 0]
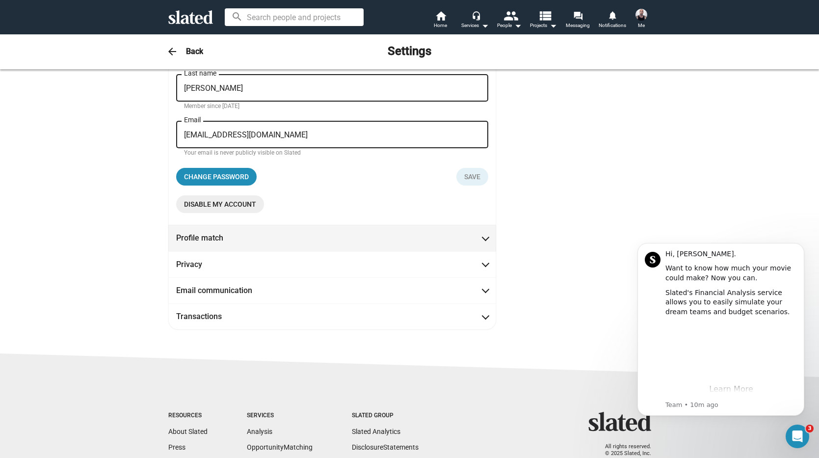
click at [214, 237] on mat-panel-title "Profile match" at bounding box center [220, 237] width 88 height 10
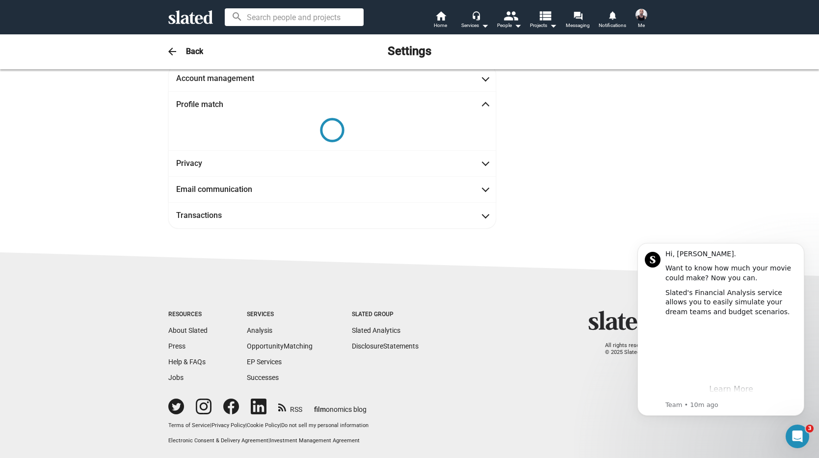
scroll to position [18, 0]
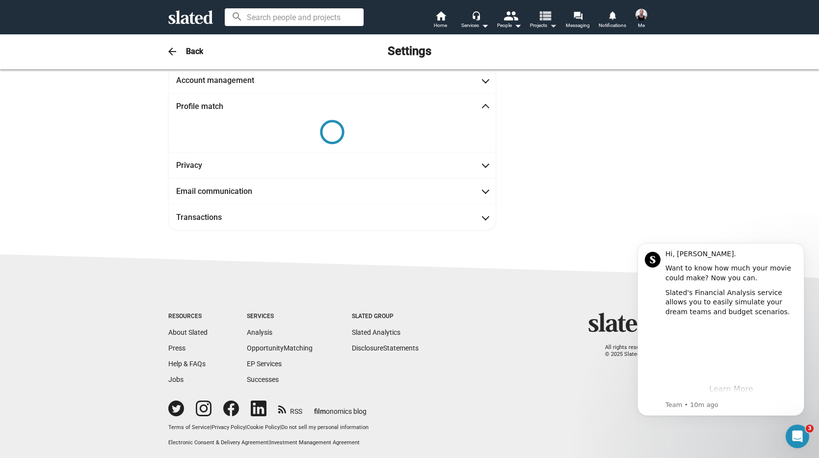
click at [543, 18] on mat-icon "view_list" at bounding box center [544, 15] width 14 height 14
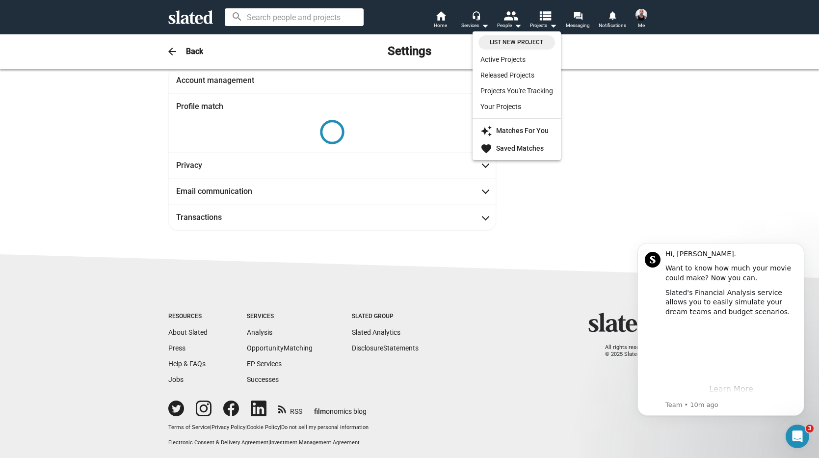
click at [525, 39] on span "List New Project" at bounding box center [516, 42] width 65 height 10
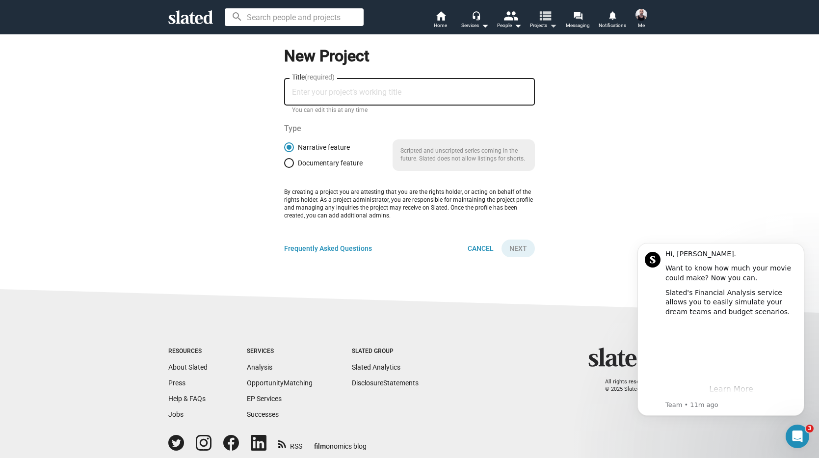
click at [545, 22] on mat-icon "view_list" at bounding box center [544, 15] width 14 height 14
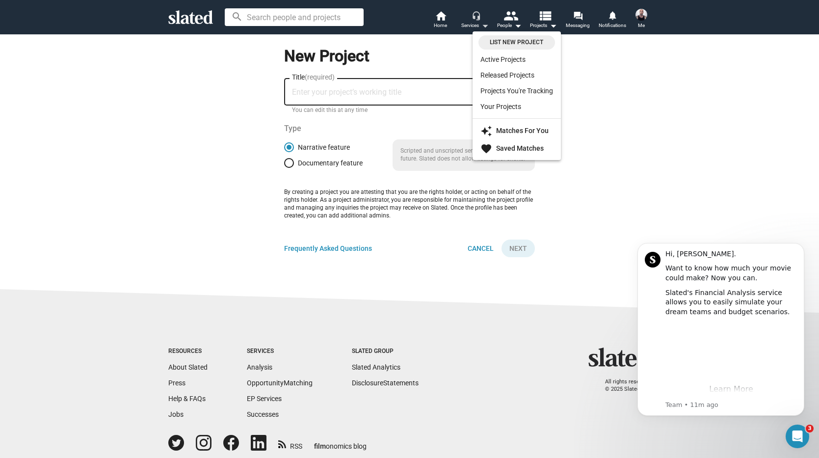
click at [484, 22] on div at bounding box center [409, 229] width 819 height 458
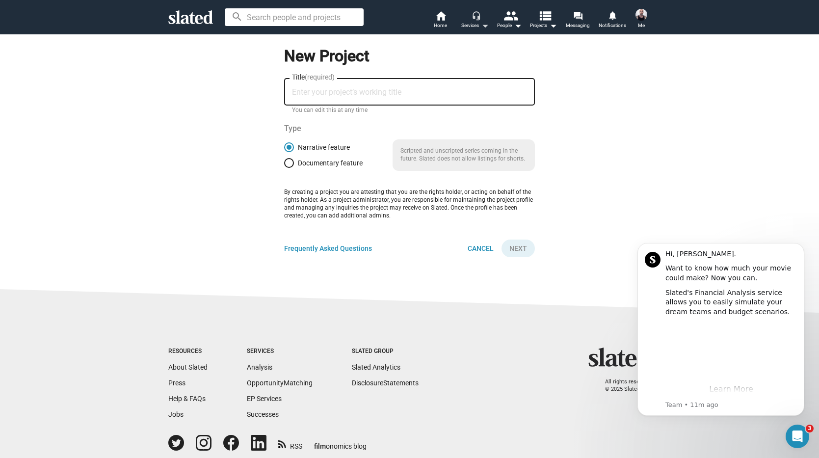
click at [483, 23] on mat-icon "arrow_drop_down" at bounding box center [485, 26] width 12 height 12
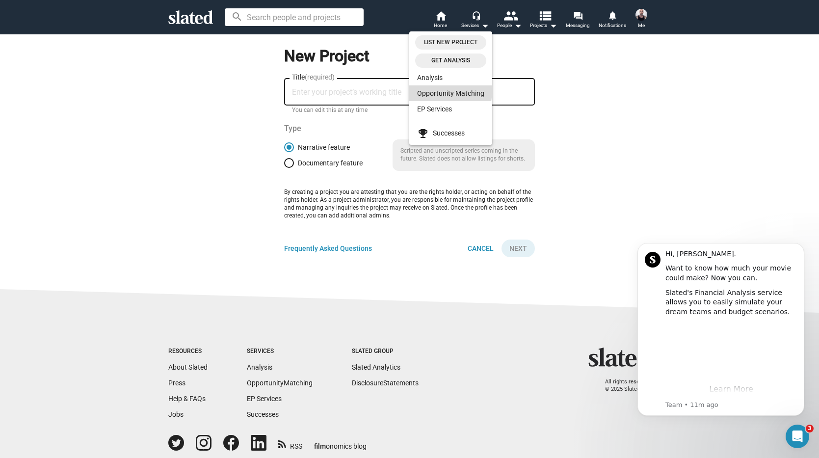
click at [449, 91] on link "Opportunity Matching" at bounding box center [450, 93] width 83 height 16
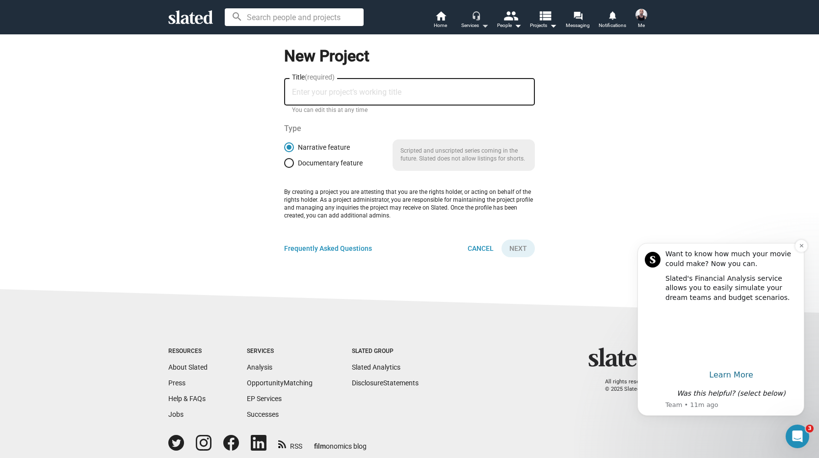
scroll to position [14, 0]
click at [757, 394] on icon "Was this helpful? (select below)" at bounding box center [730, 393] width 108 height 8
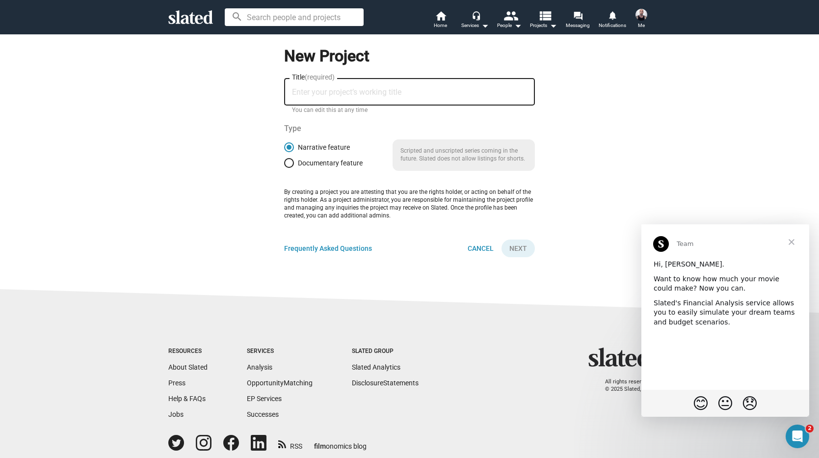
scroll to position [0, 0]
click at [745, 405] on span "😞" at bounding box center [750, 402] width 22 height 25
click at [792, 239] on span "Close" at bounding box center [790, 241] width 35 height 35
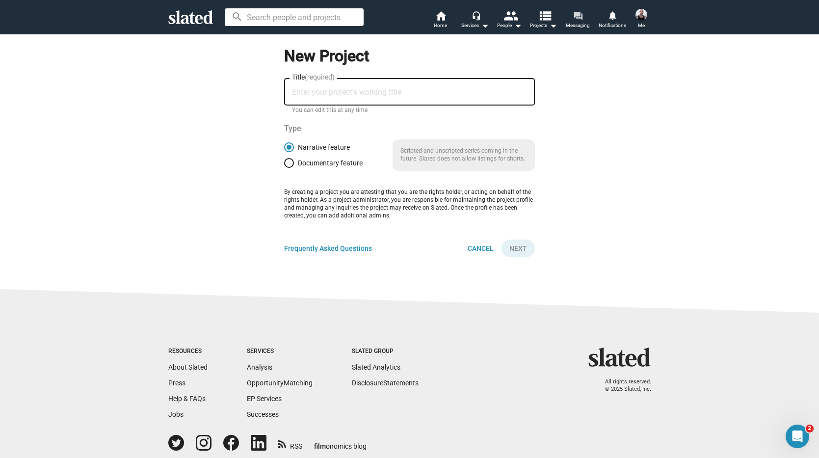
click at [579, 18] on mat-icon "forum" at bounding box center [577, 15] width 9 height 9
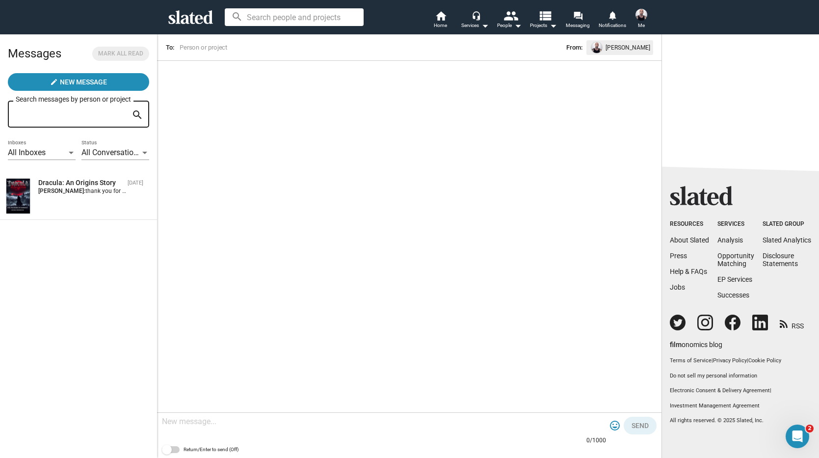
click at [643, 19] on img at bounding box center [641, 15] width 12 height 12
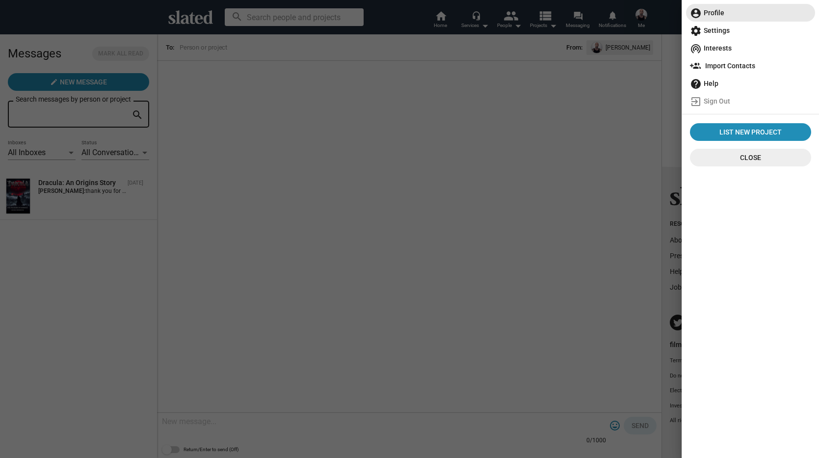
click at [719, 15] on span "account_circle Profile" at bounding box center [750, 13] width 121 height 18
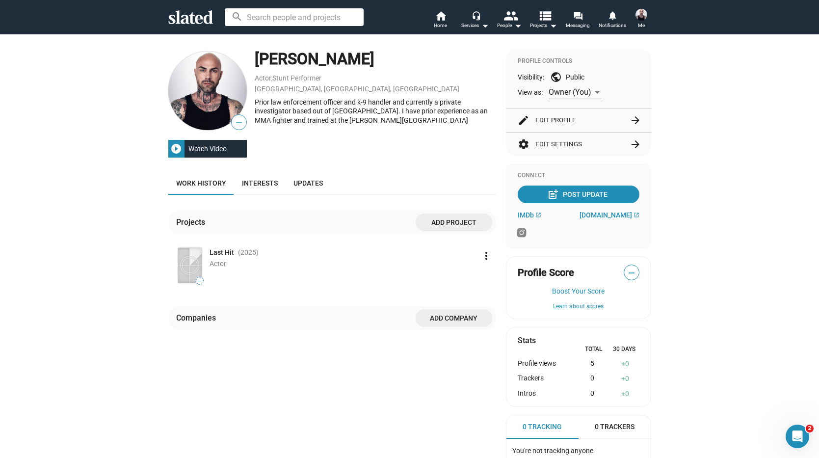
click at [445, 222] on span "Add project" at bounding box center [453, 222] width 61 height 18
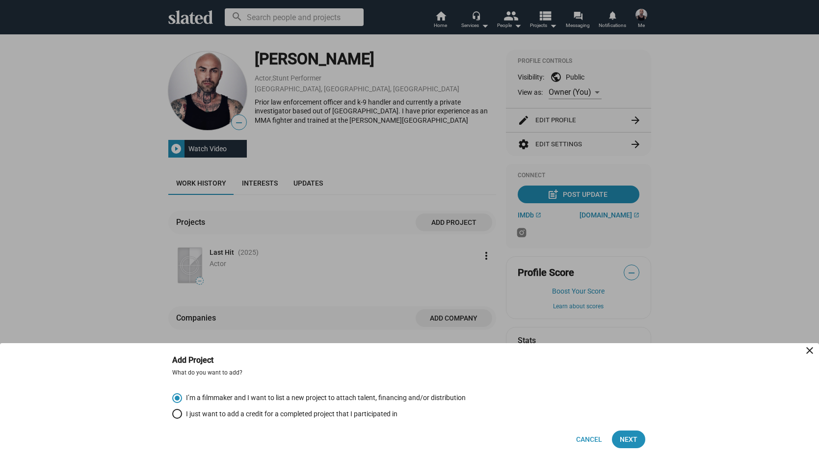
drag, startPoint x: 389, startPoint y: 413, endPoint x: 428, endPoint y: 414, distance: 38.8
click at [389, 413] on span "I just want to add a credit for a completed project that I participated in" at bounding box center [289, 413] width 215 height 9
click at [182, 413] on input "I just want to add a credit for a completed project that I participated in" at bounding box center [177, 414] width 10 height 10
radio input "true"
click at [634, 440] on span "Next" at bounding box center [628, 439] width 18 height 18
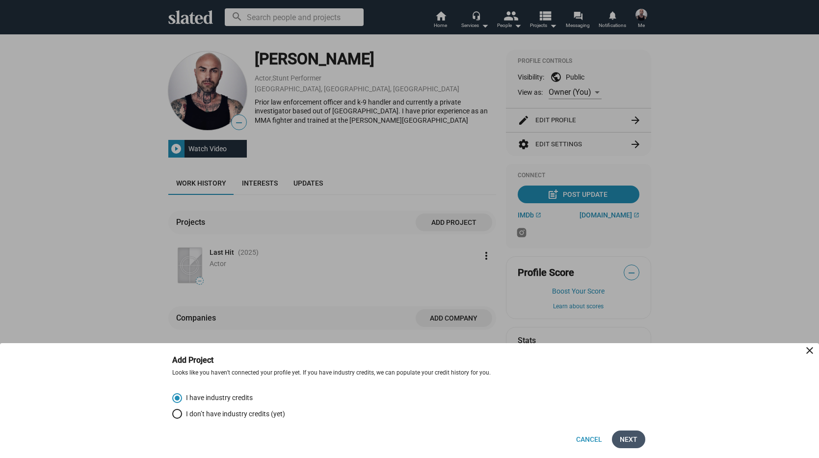
click at [632, 436] on span "Next" at bounding box center [628, 439] width 18 height 18
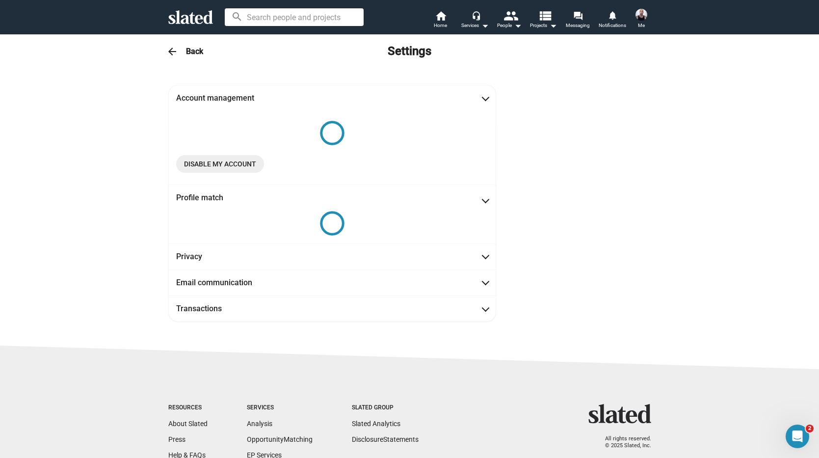
scroll to position [18, 0]
